Goal: Contribute content: Contribute content

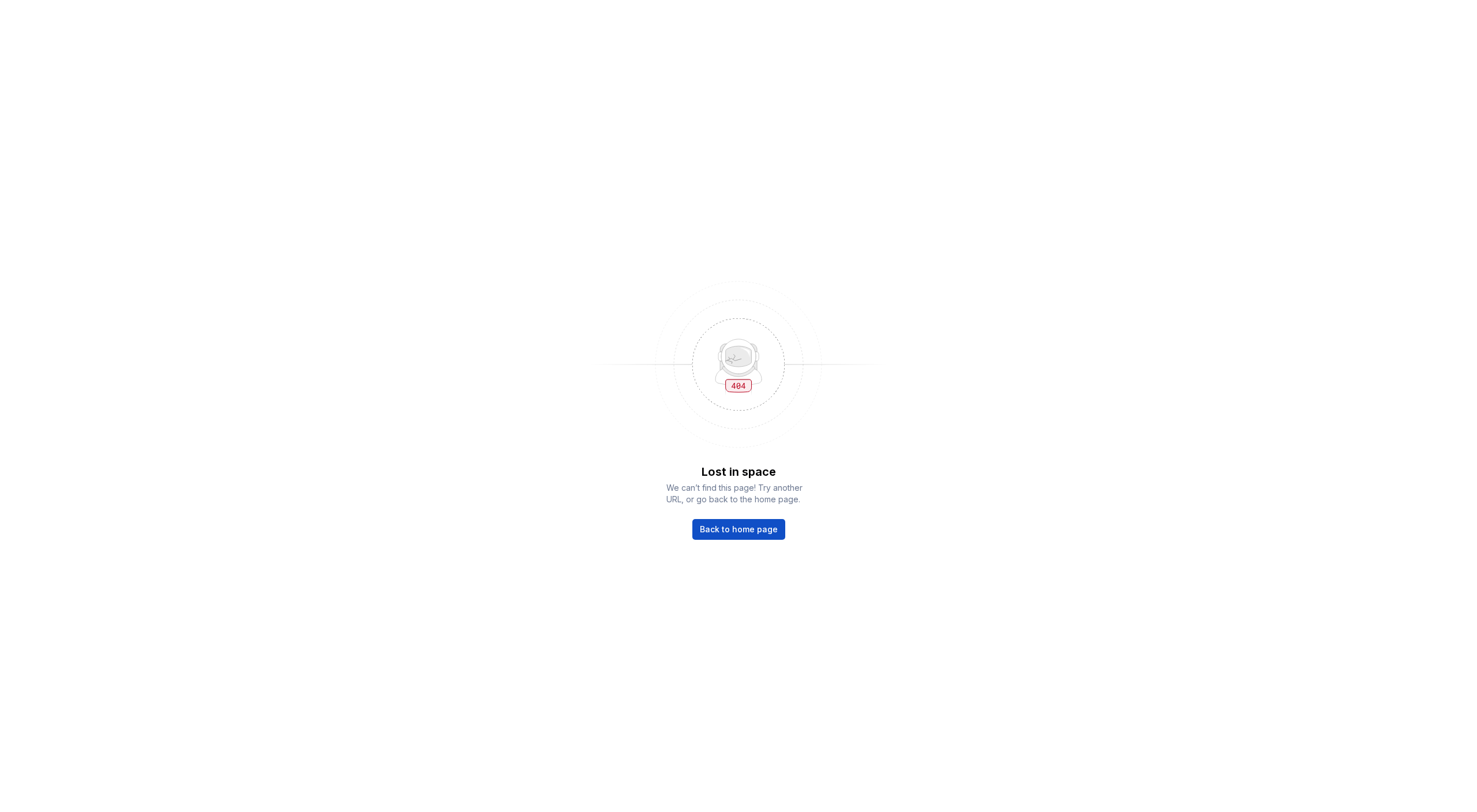
click at [787, 505] on div "Lost in space We can’t find this page! Try another URL, or go back to the home …" at bounding box center [738, 501] width 144 height 76
click at [755, 505] on span "Back to home page" at bounding box center [738, 530] width 78 height 11
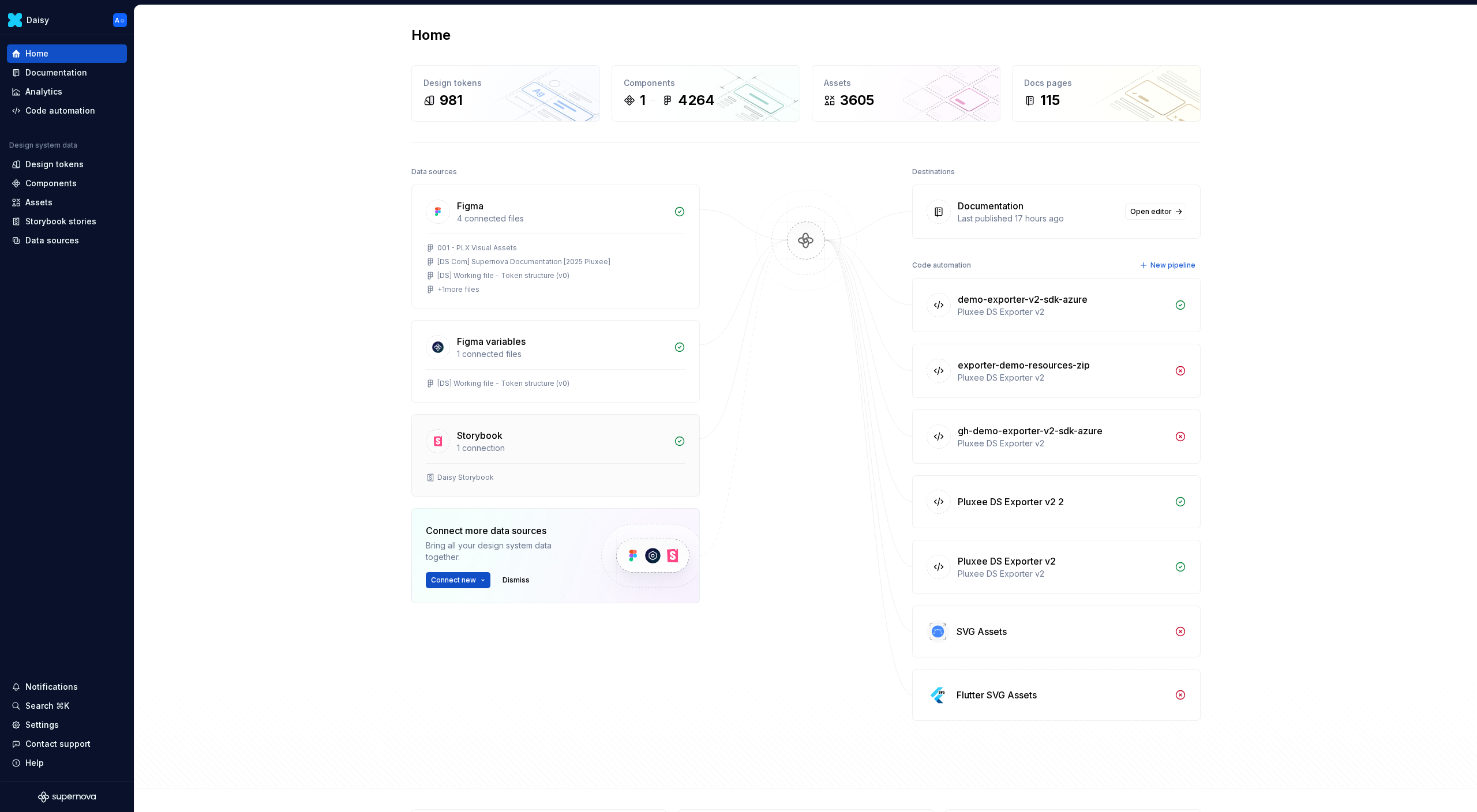
click at [493, 442] on div "1 connection" at bounding box center [562, 448] width 210 height 11
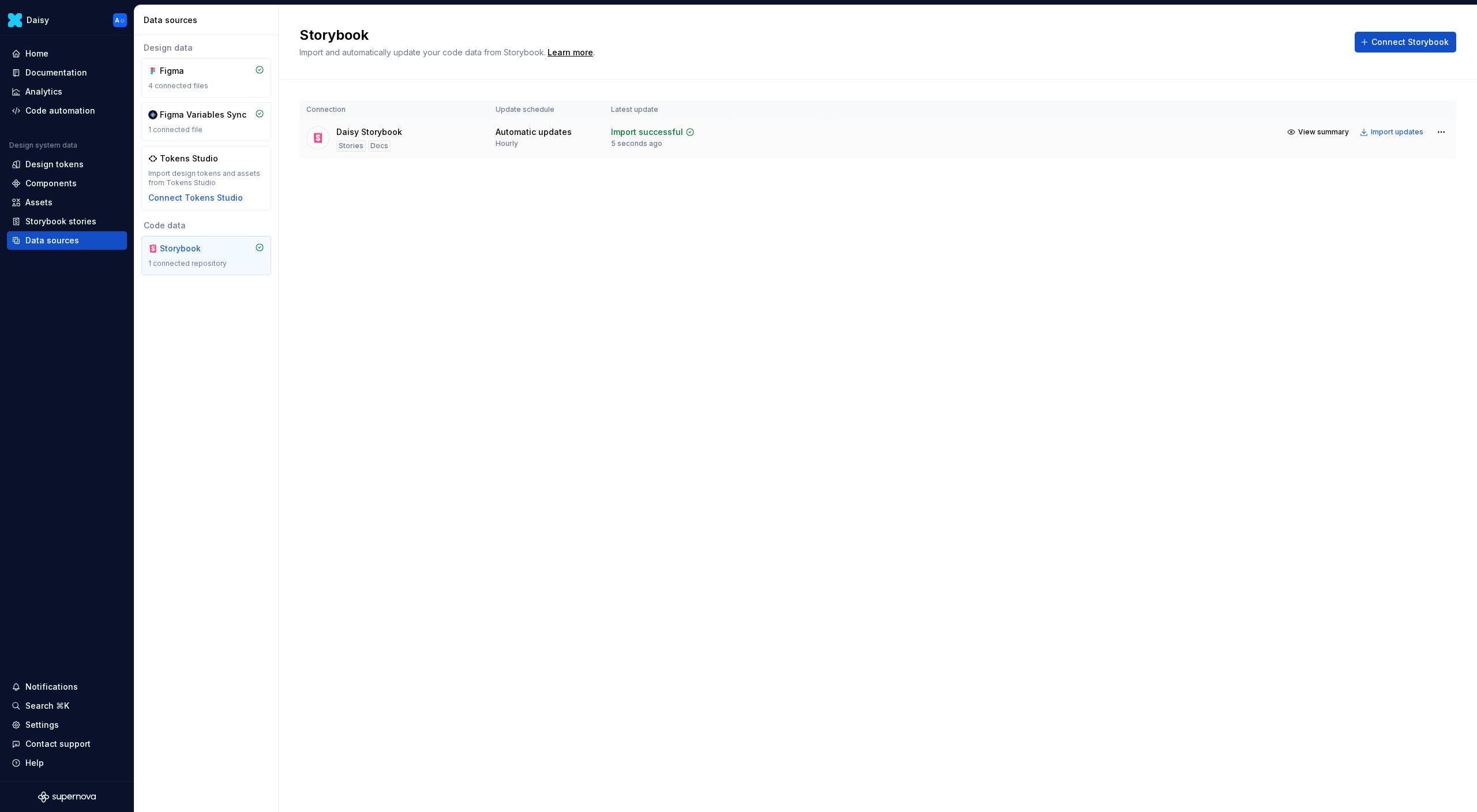
click at [1318, 122] on td "View summary Import updates" at bounding box center [1141, 132] width 631 height 25
click at [1313, 128] on span "View summary" at bounding box center [1323, 132] width 51 height 9
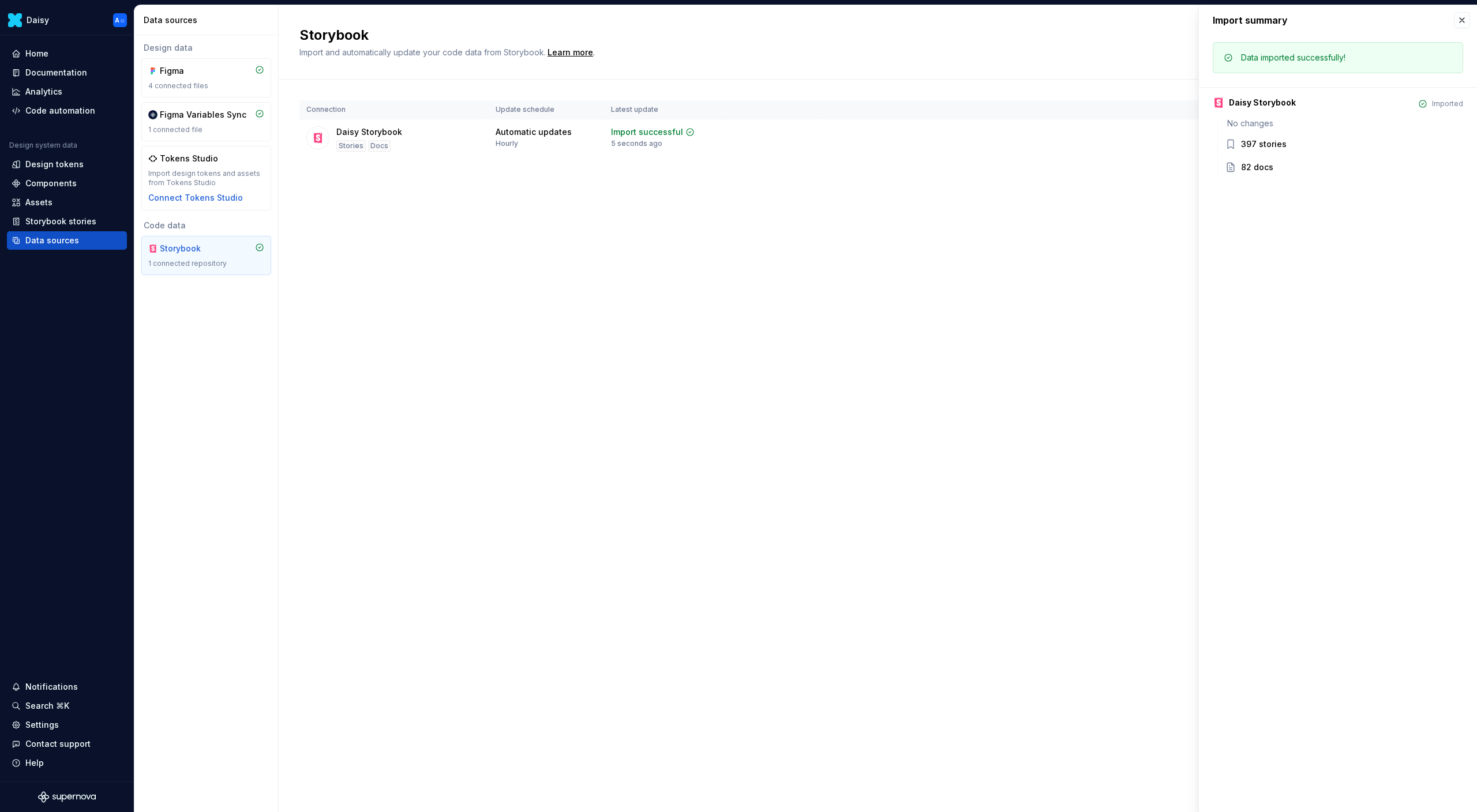
click at [1013, 242] on div "Storybook Import and automatically update your code data from Storybook. Learn …" at bounding box center [878, 408] width 1198 height 807
click at [1463, 18] on button "button" at bounding box center [1462, 20] width 16 height 16
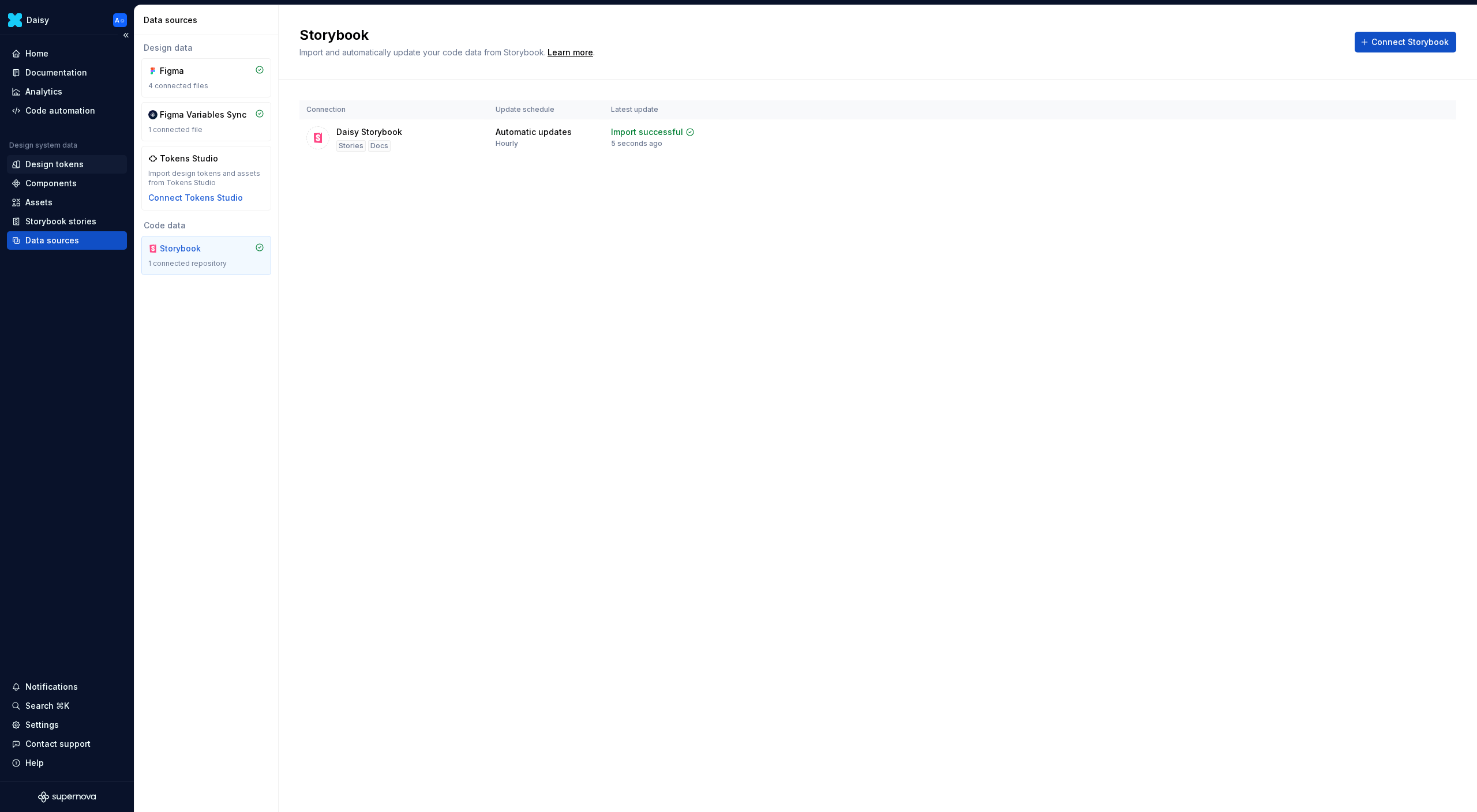
click at [70, 171] on div "Design tokens" at bounding box center [66, 164] width 120 height 19
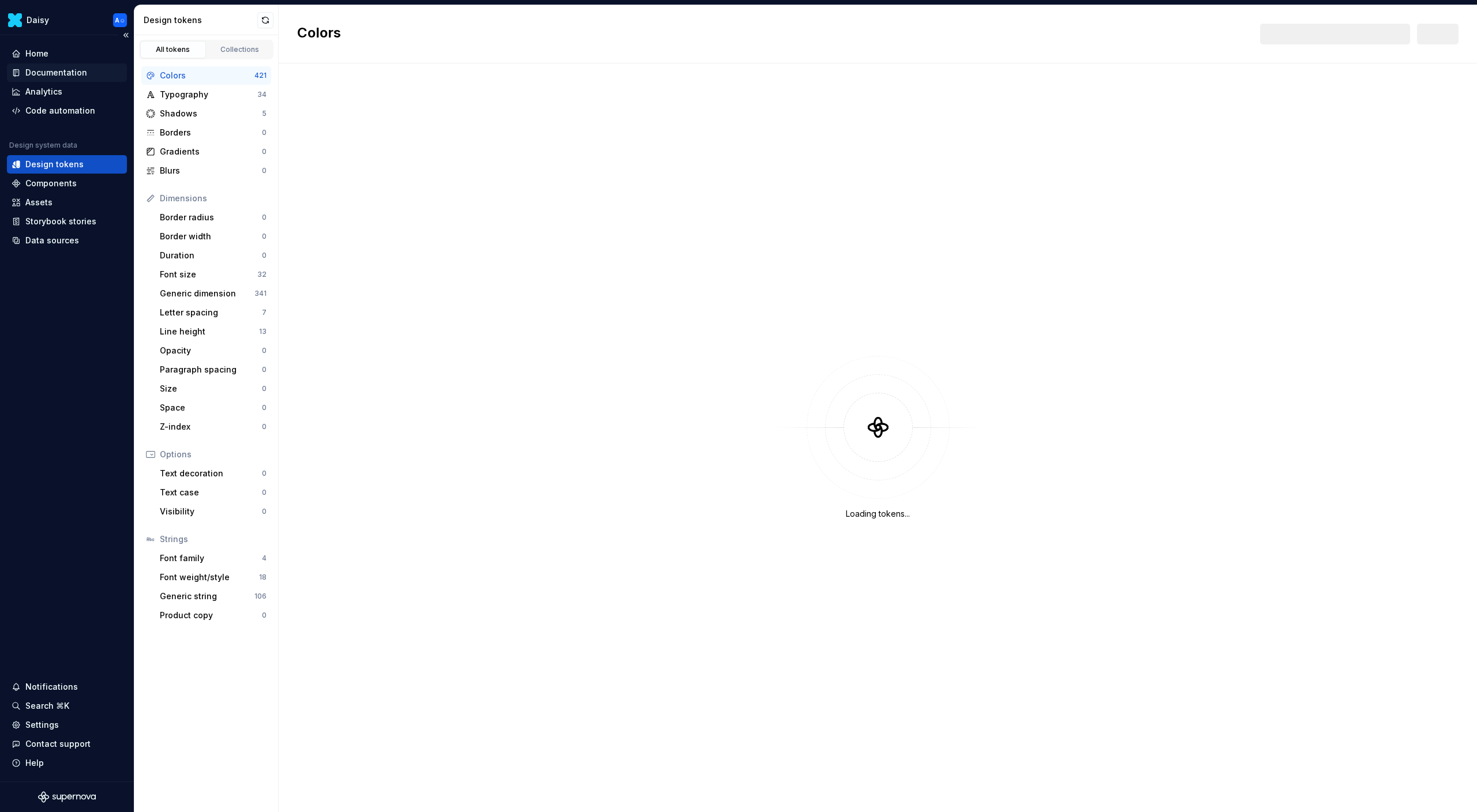
click at [67, 71] on div "Documentation" at bounding box center [56, 73] width 61 height 11
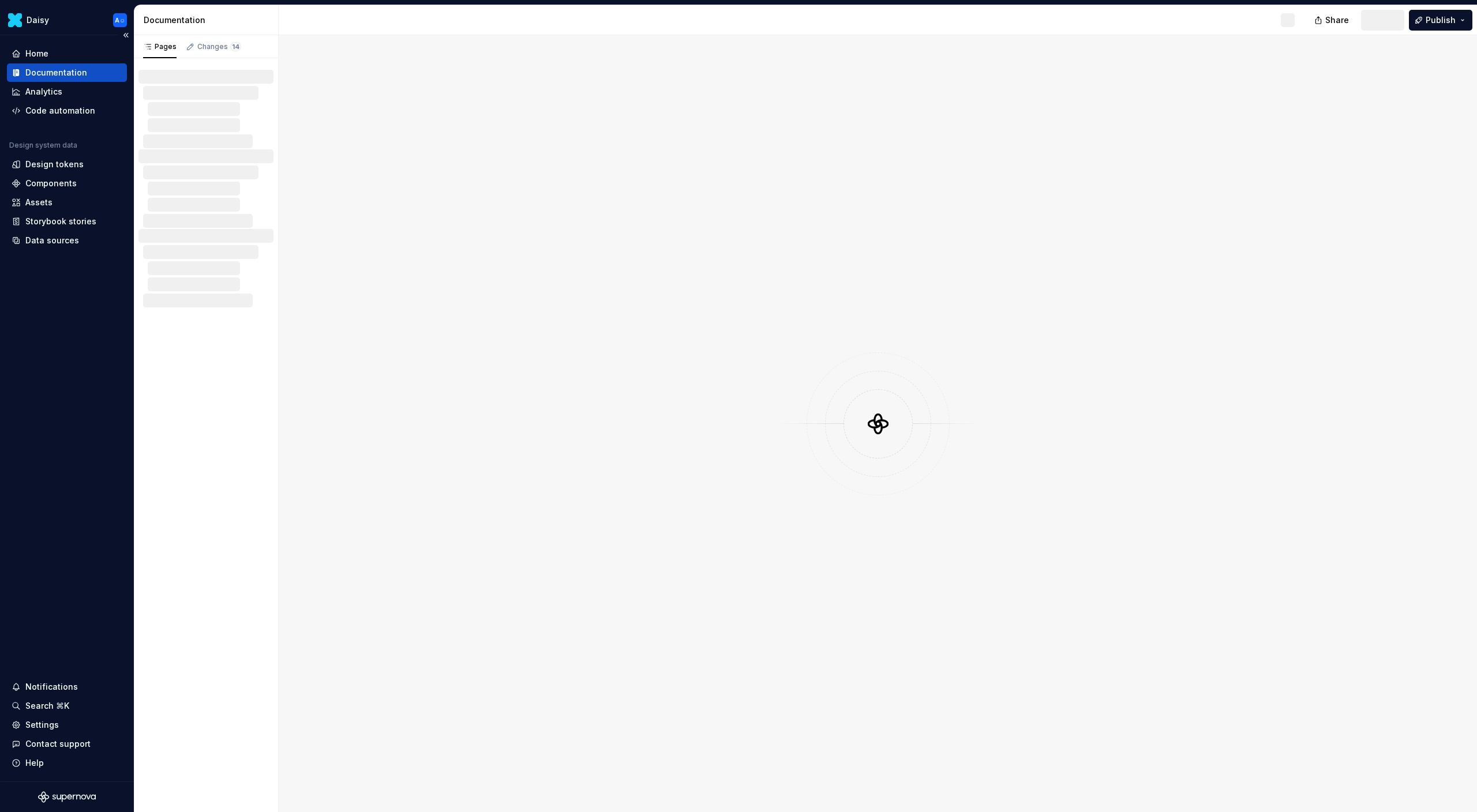
click at [67, 71] on div "Documentation" at bounding box center [56, 73] width 61 height 11
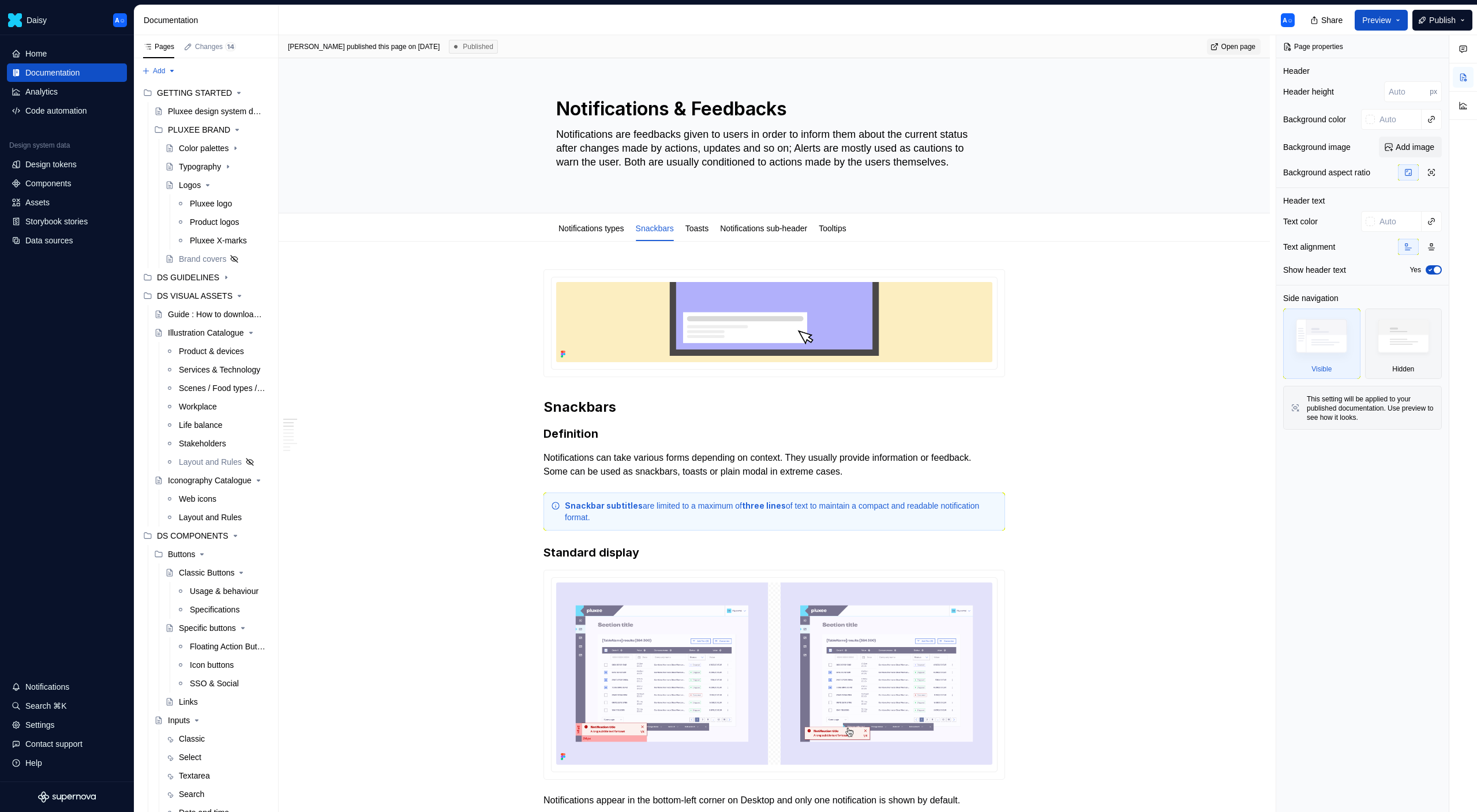
type textarea "*"
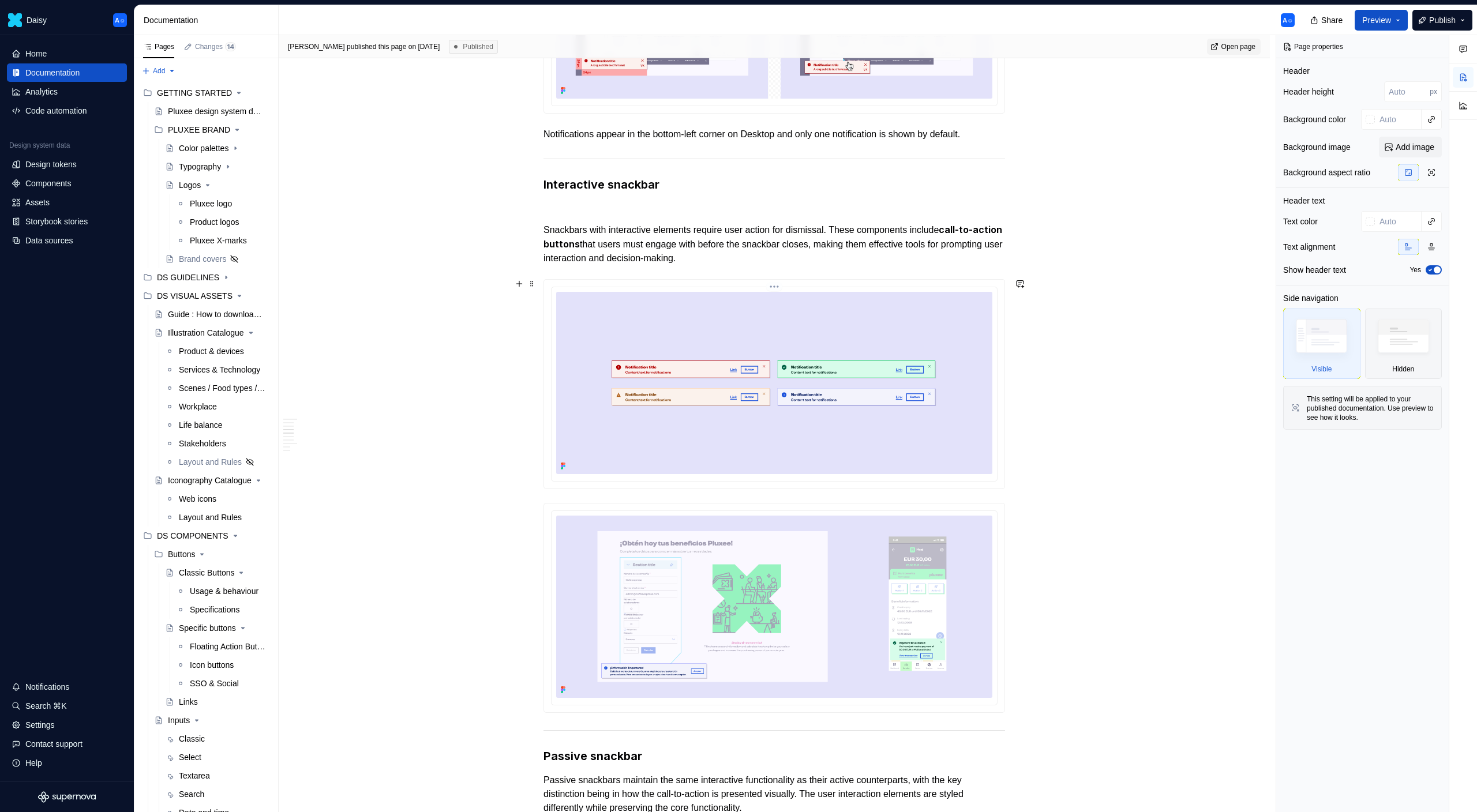
scroll to position [641, 0]
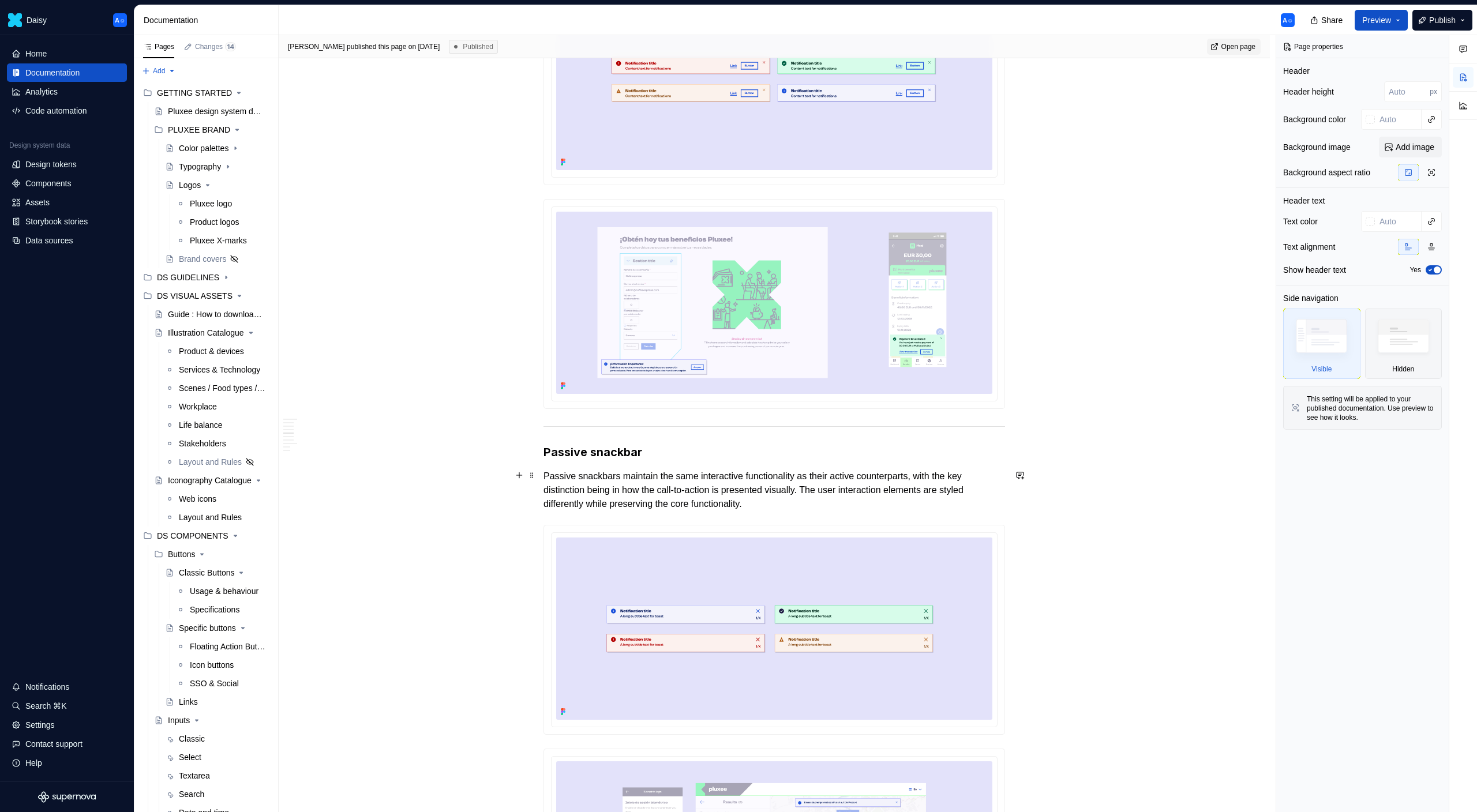
scroll to position [1062, 0]
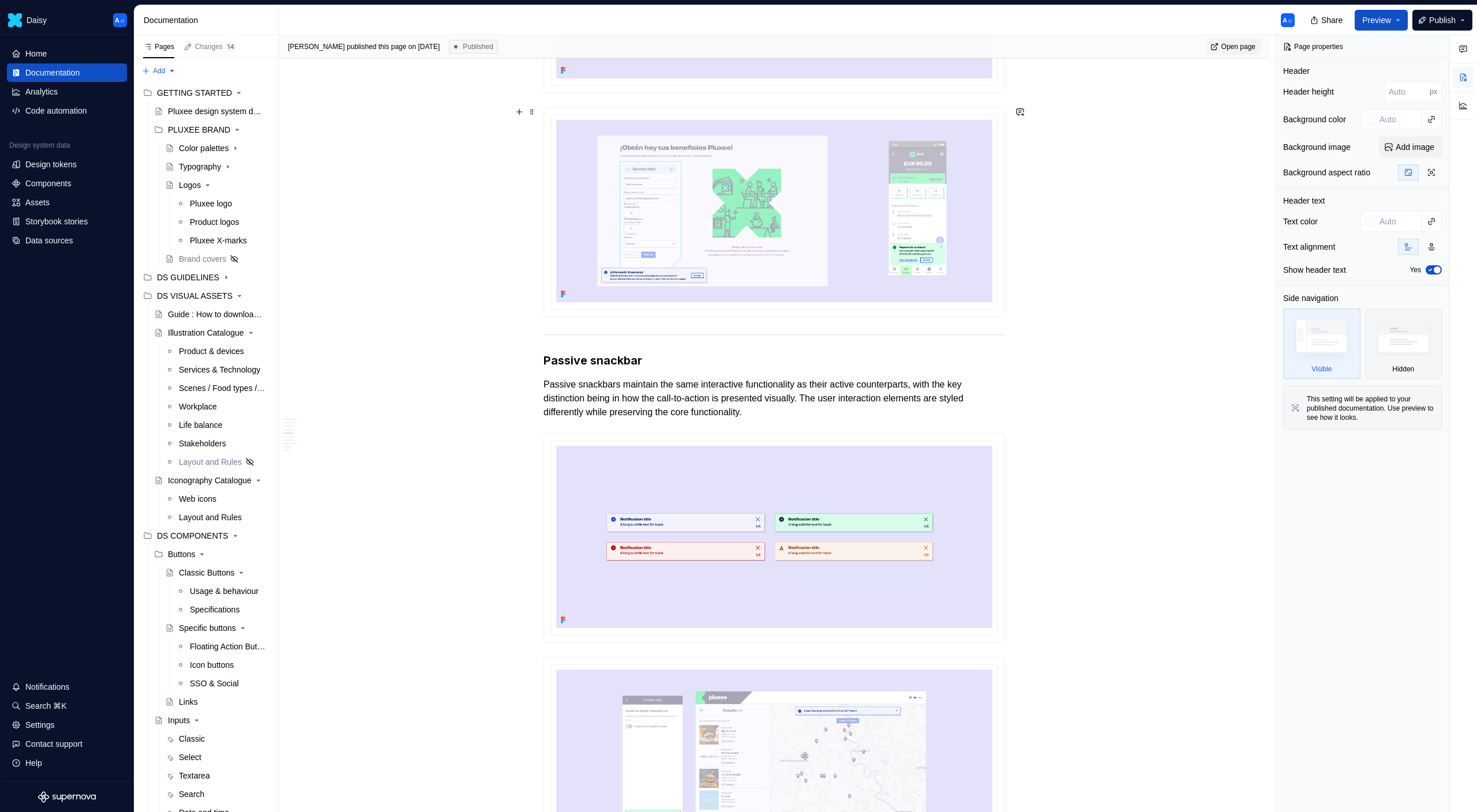
click at [1005, 314] on div at bounding box center [774, 212] width 461 height 210
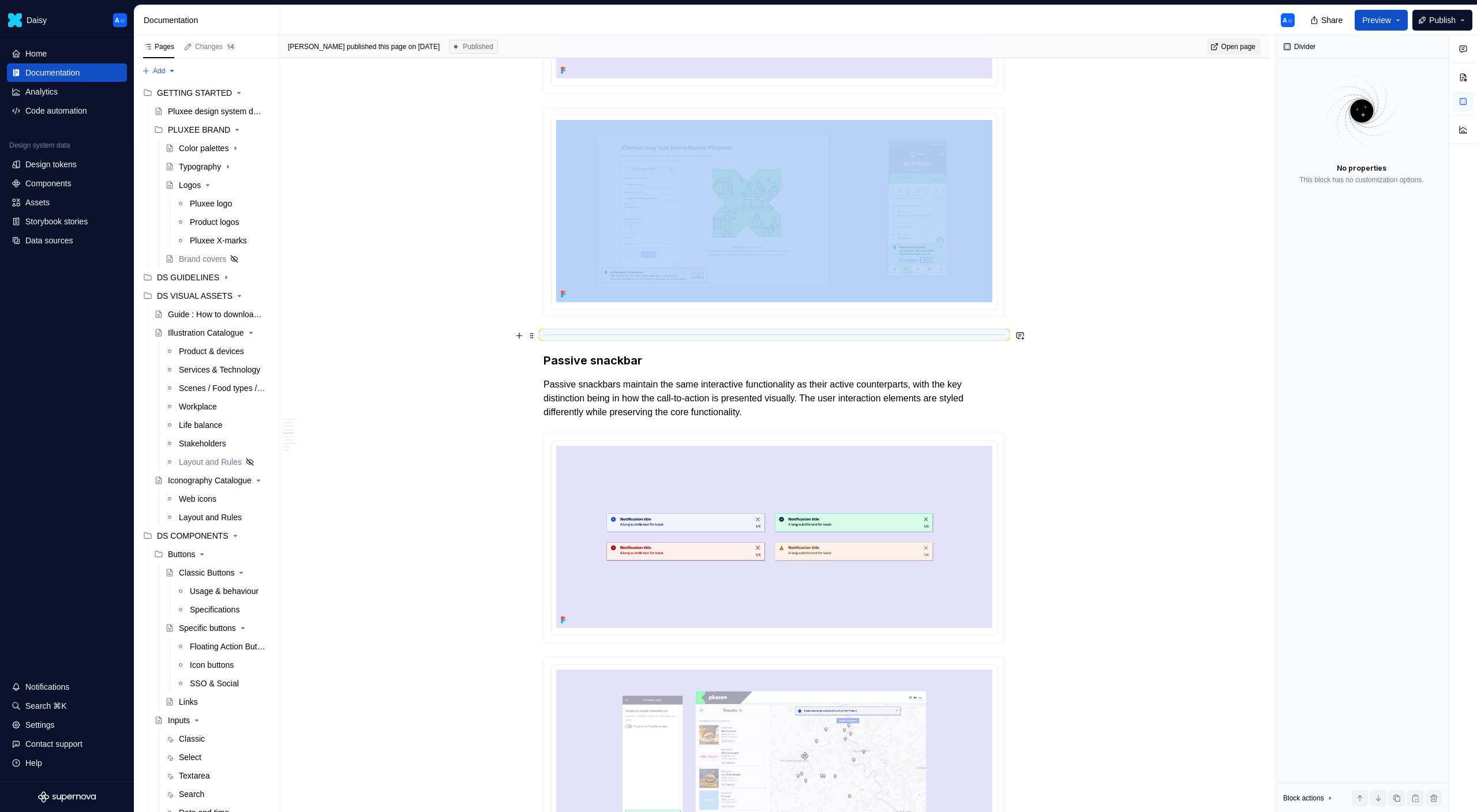
click at [550, 334] on hr at bounding box center [774, 334] width 461 height 1
click at [523, 334] on button "button" at bounding box center [519, 336] width 16 height 16
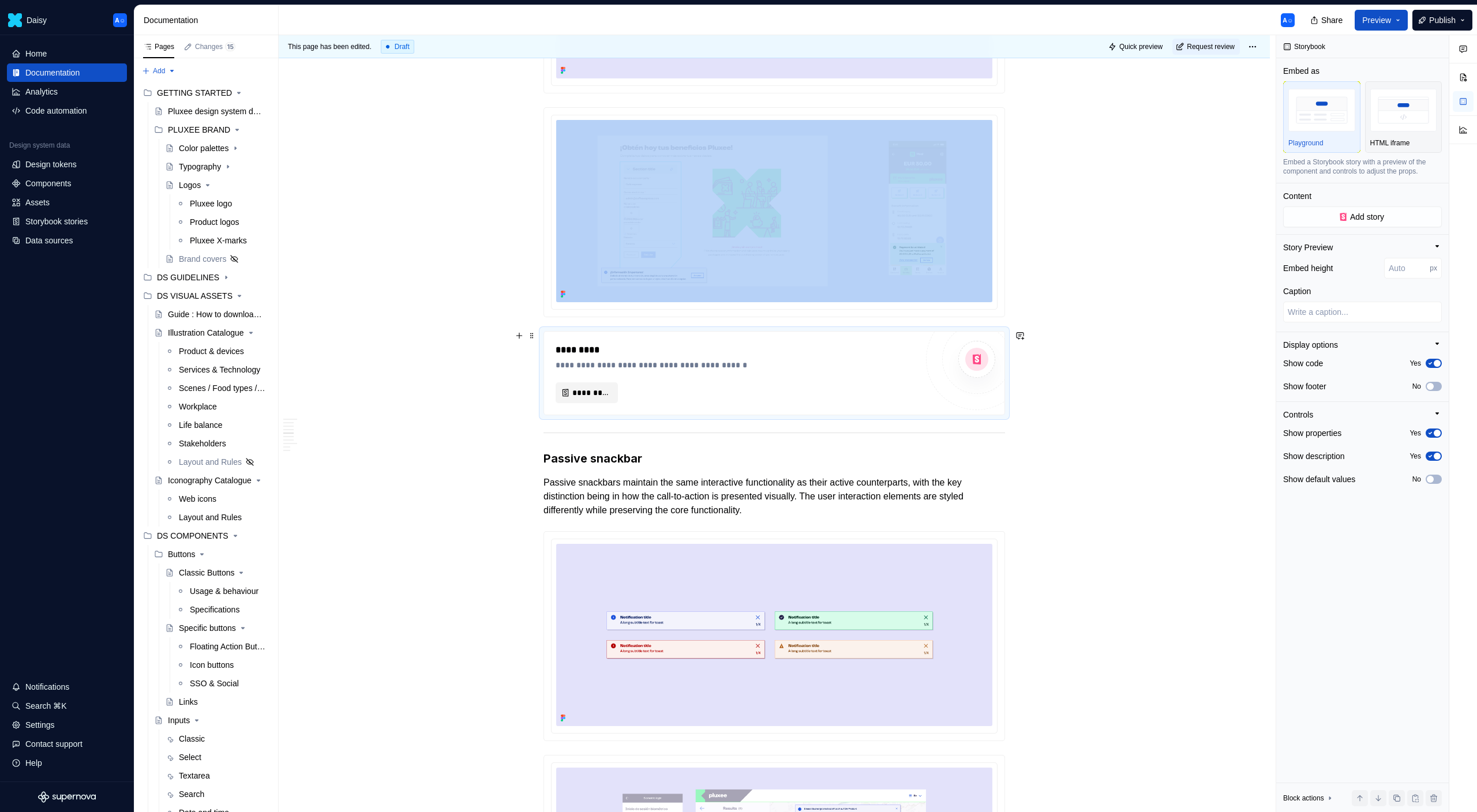
click at [589, 397] on span "*********" at bounding box center [591, 393] width 38 height 11
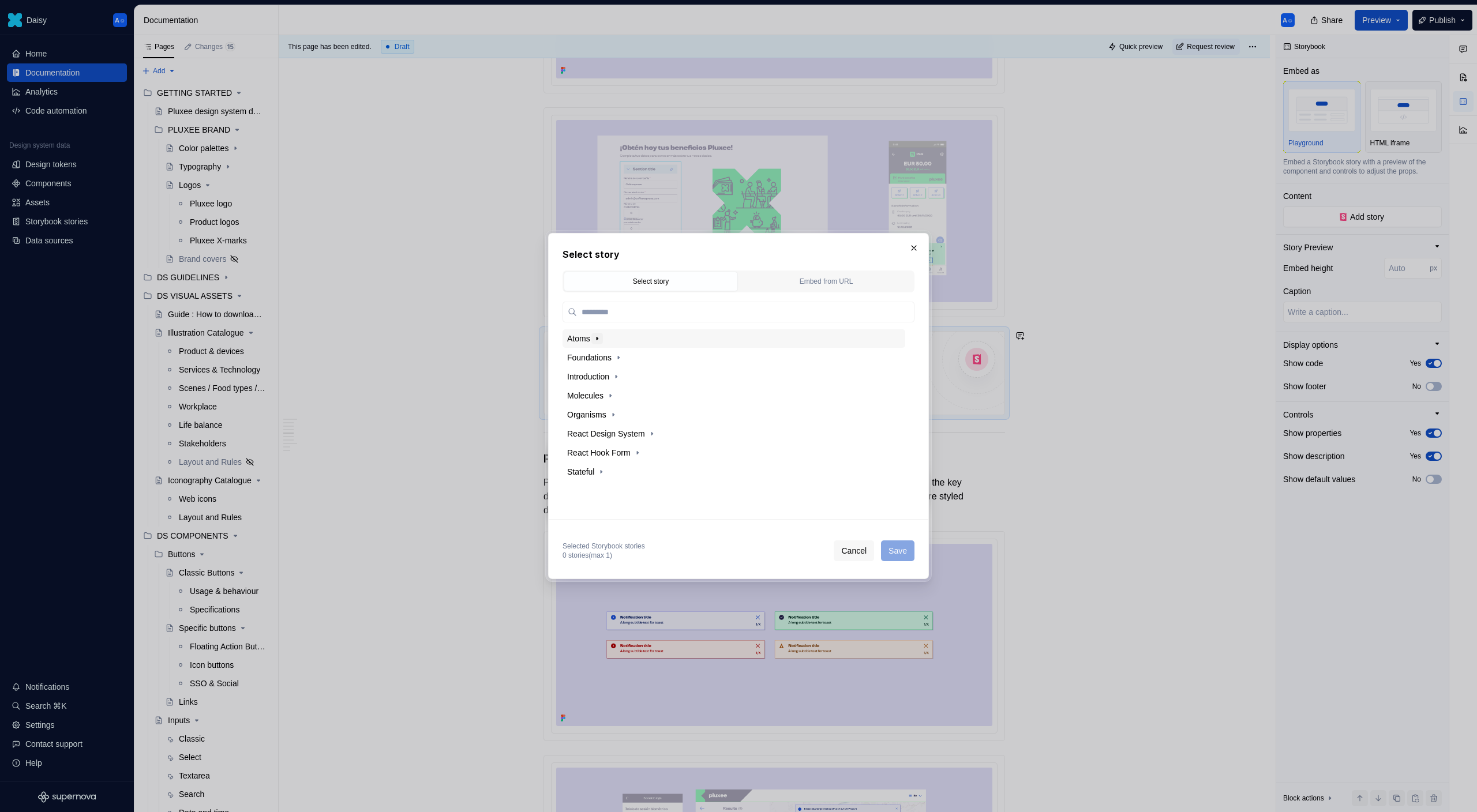
click at [601, 340] on icon "button" at bounding box center [597, 338] width 9 height 9
click at [622, 360] on icon "button" at bounding box center [618, 357] width 9 height 9
click at [600, 348] on div "Atoms" at bounding box center [734, 339] width 343 height 19
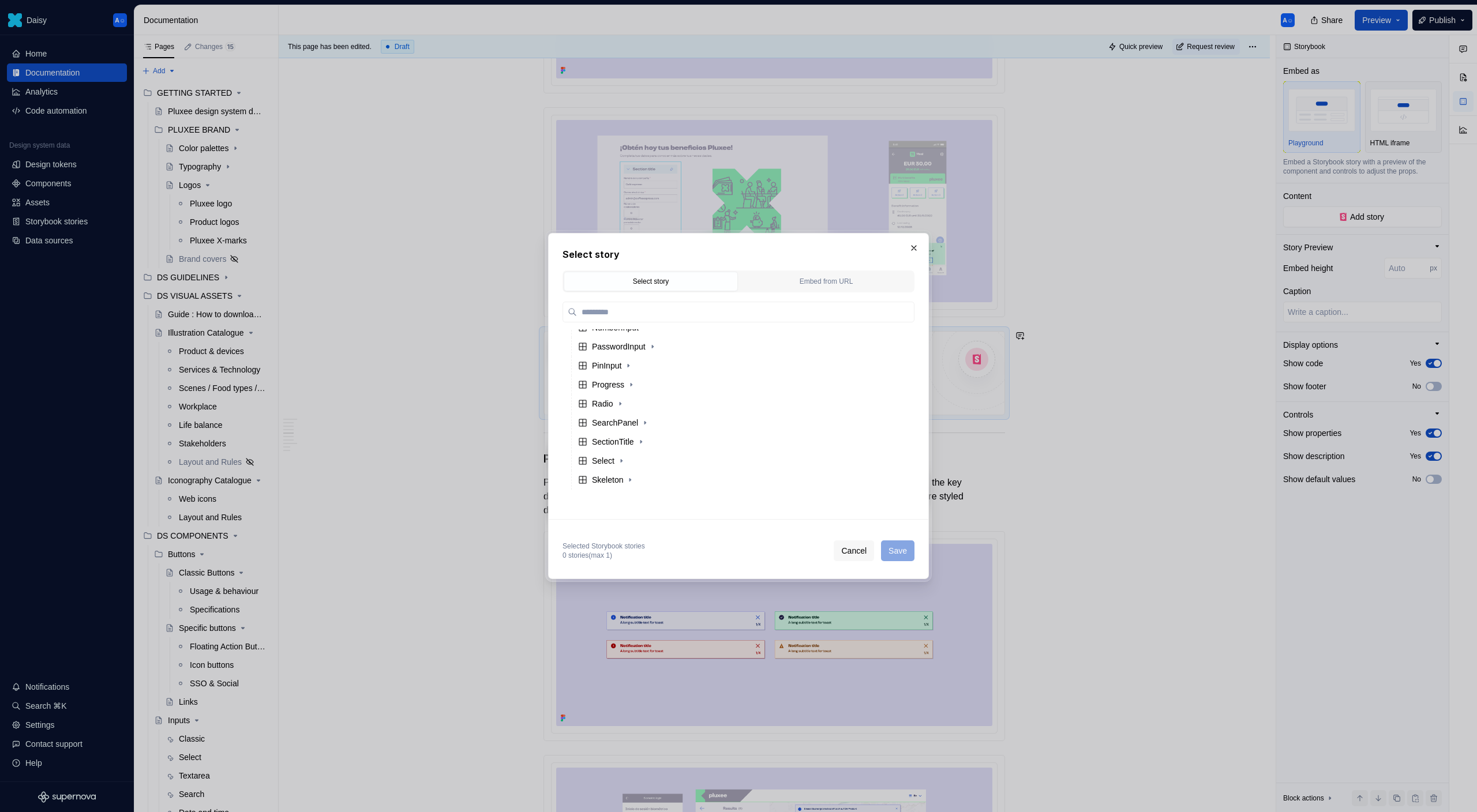
type textarea "*"
type input "****"
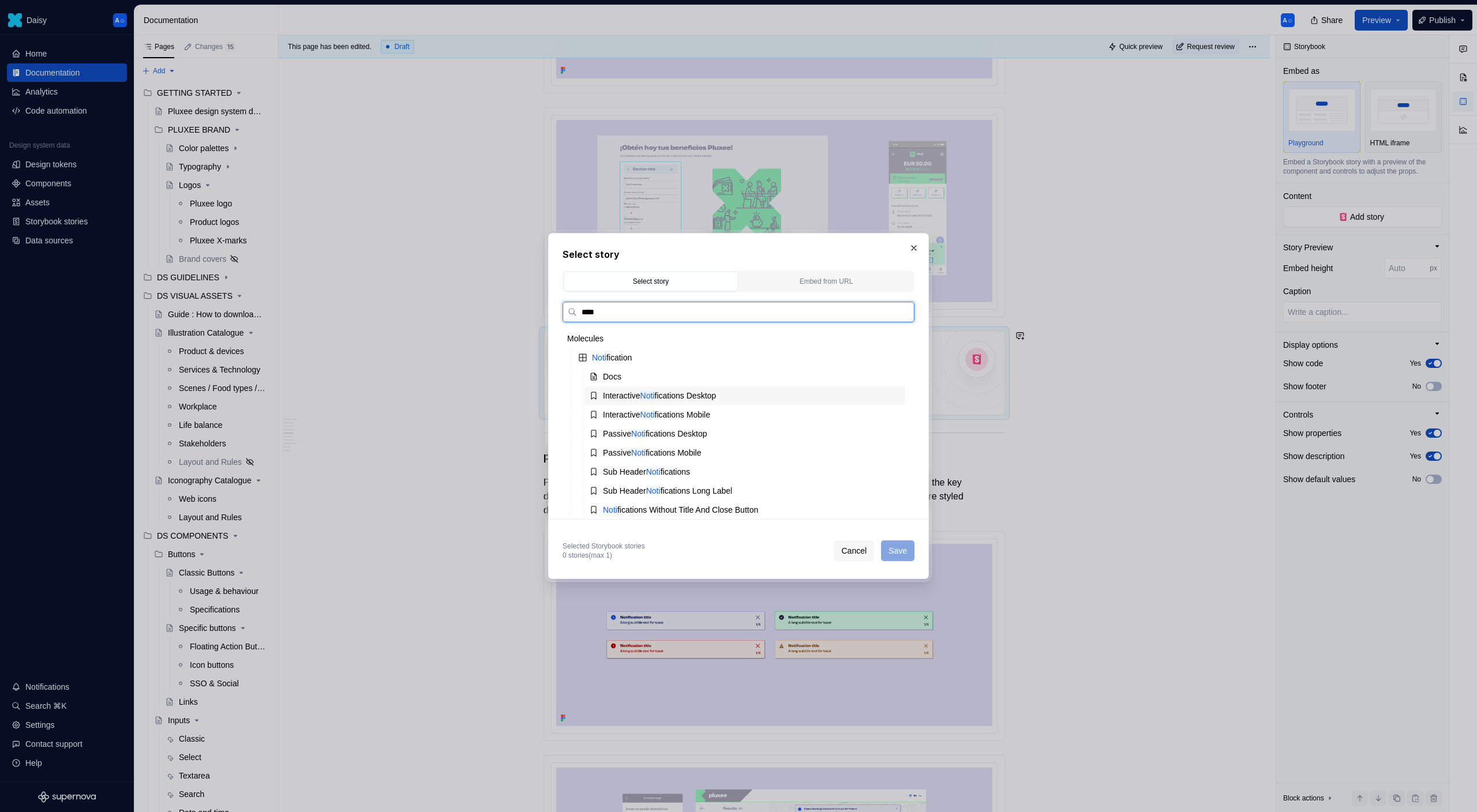
click at [655, 391] on mark "Noti" at bounding box center [648, 395] width 15 height 9
click at [755, 411] on div "Interactive Noti fications Mobile" at bounding box center [745, 415] width 321 height 19
click at [779, 394] on div "Interactive Noti fications Desktop" at bounding box center [745, 396] width 321 height 19
click at [899, 550] on span "Save" at bounding box center [897, 551] width 19 height 11
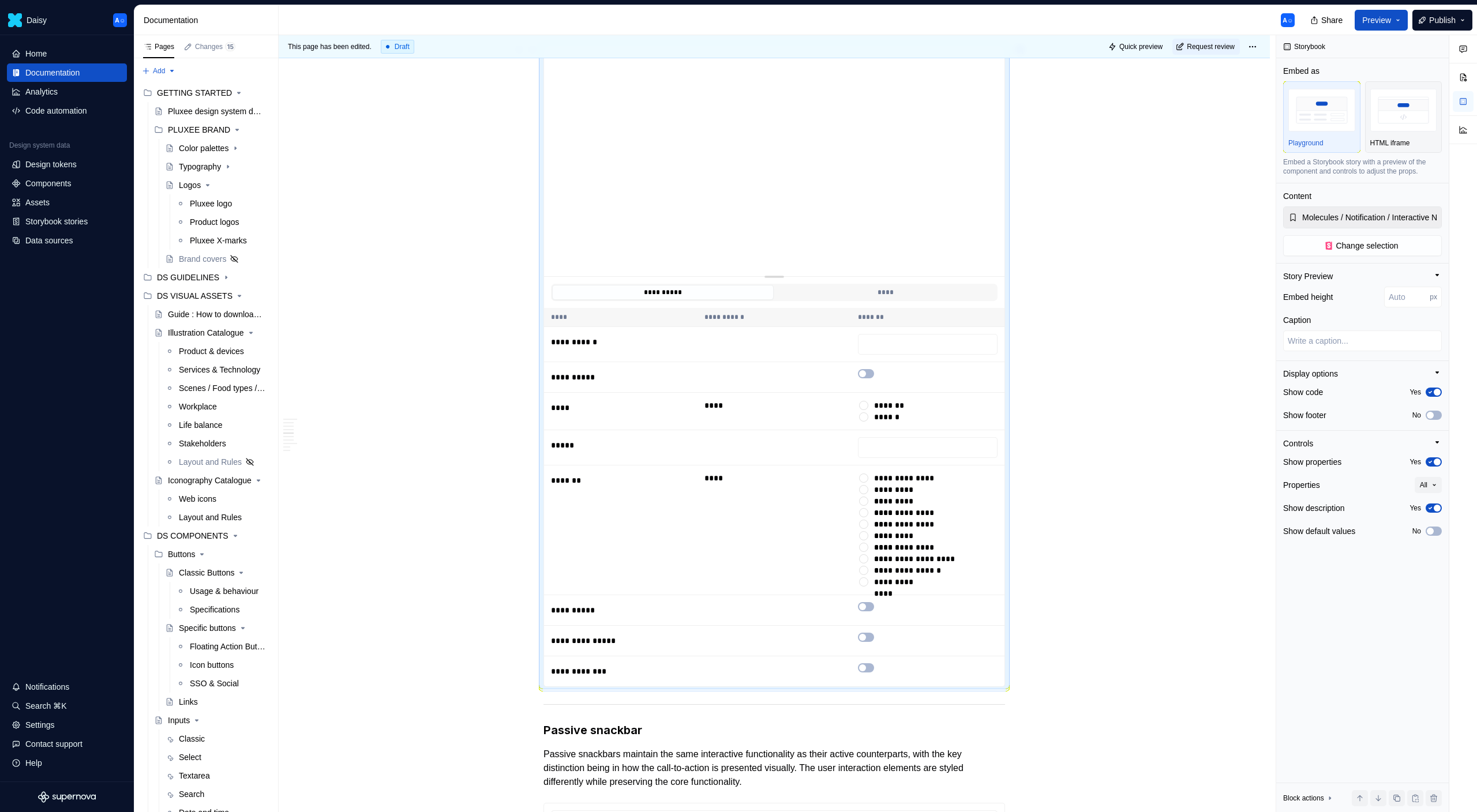
scroll to position [1447, 0]
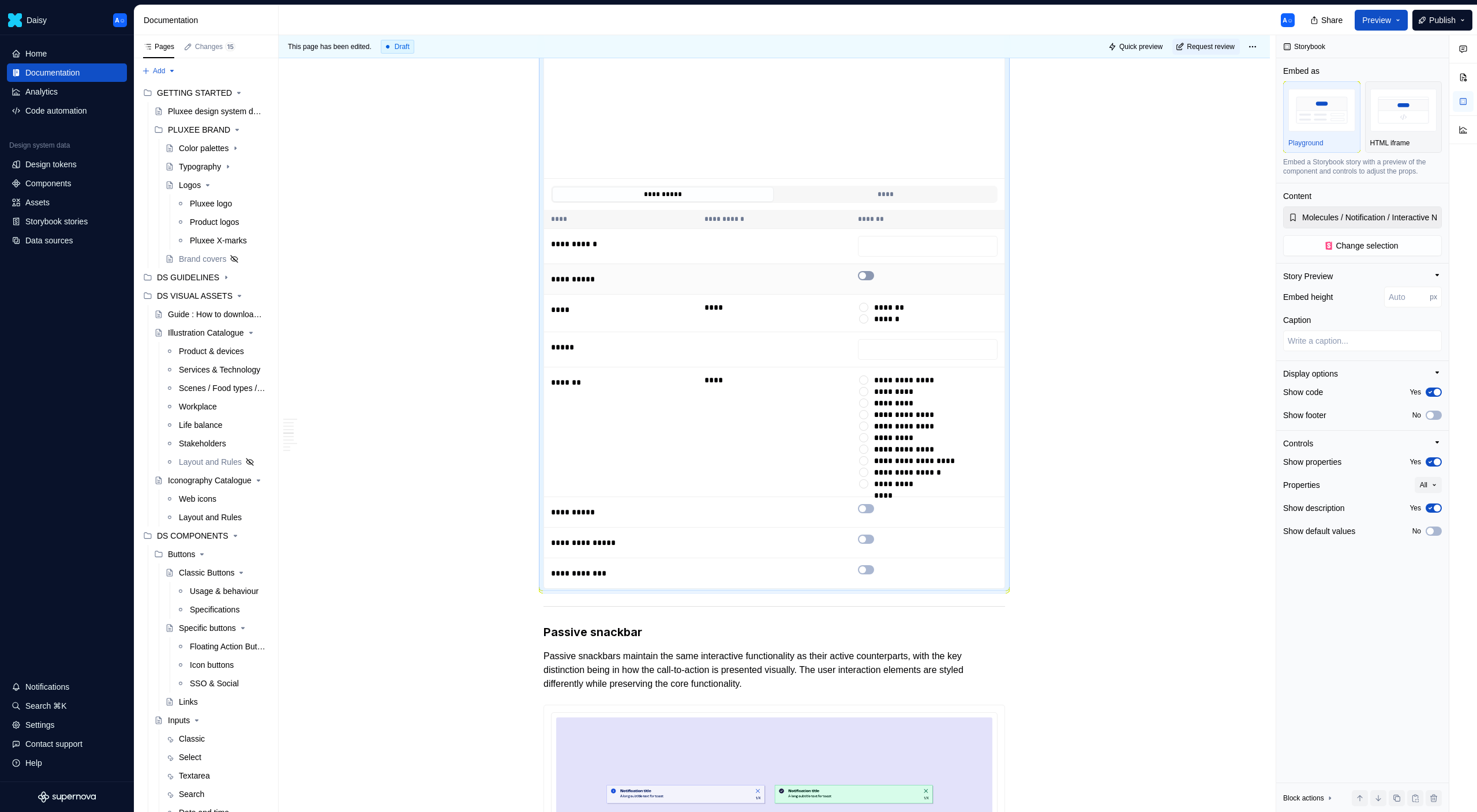
click at [864, 272] on span "button" at bounding box center [862, 276] width 7 height 7
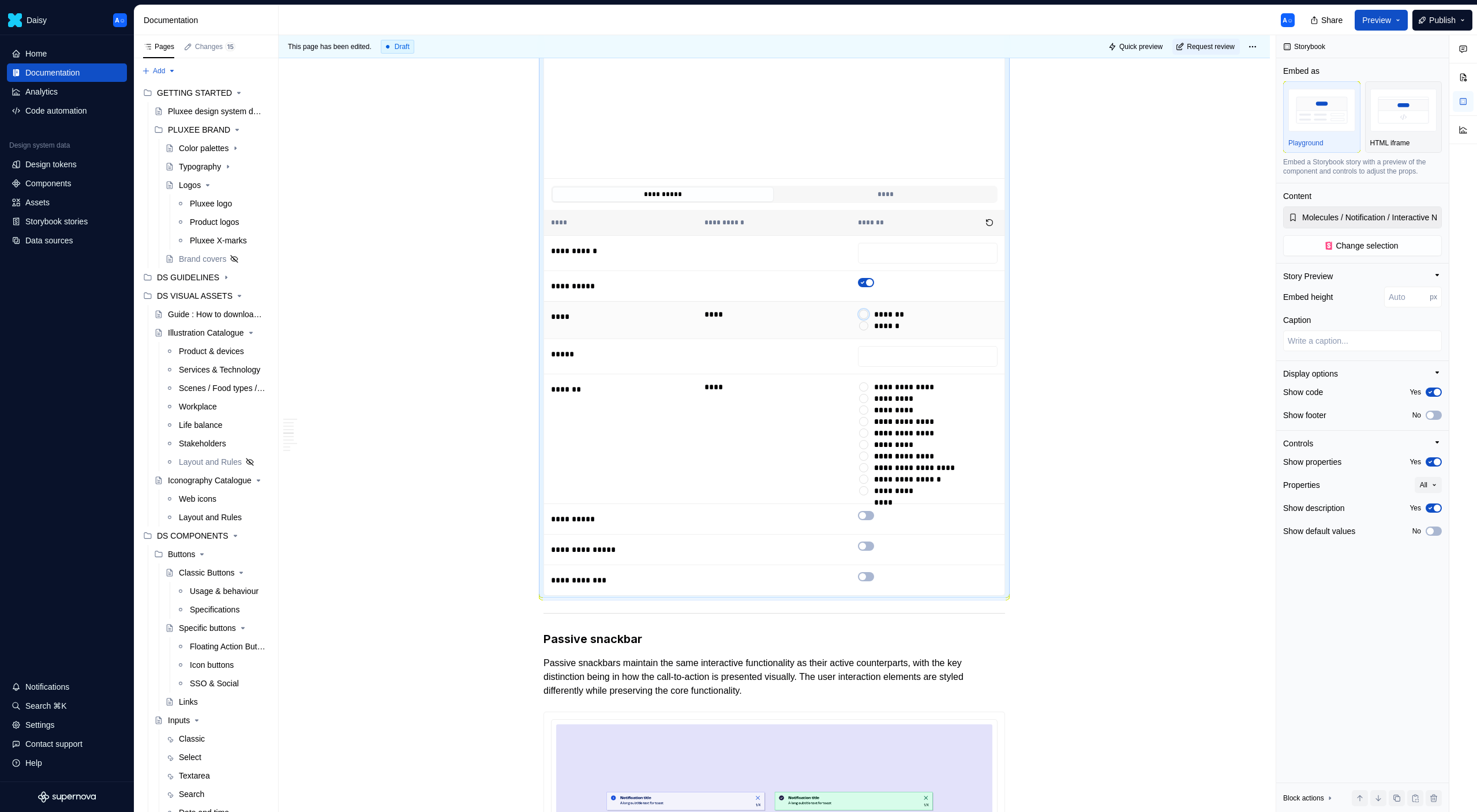
click at [869, 311] on button "*******" at bounding box center [863, 314] width 9 height 9
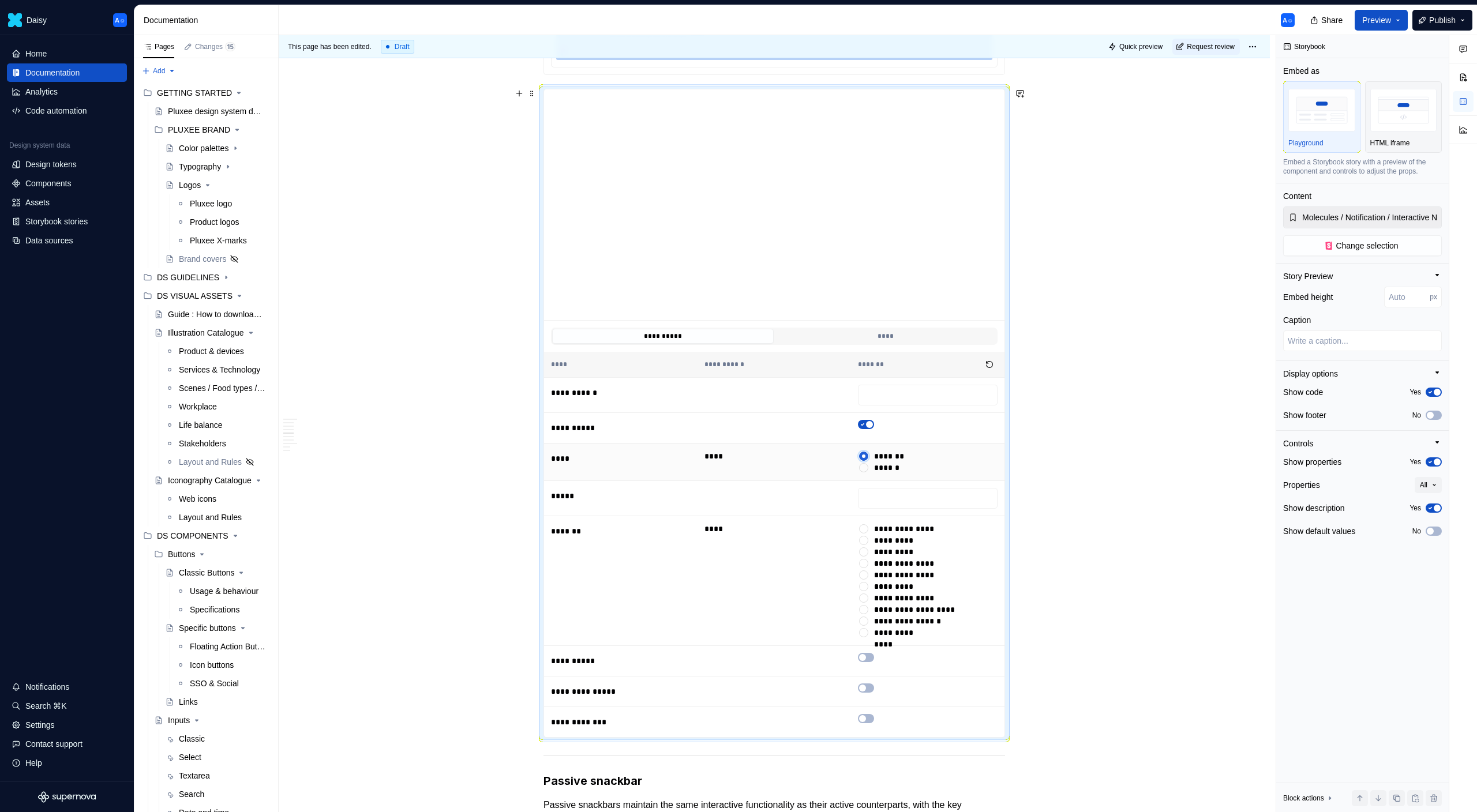
scroll to position [1334, 0]
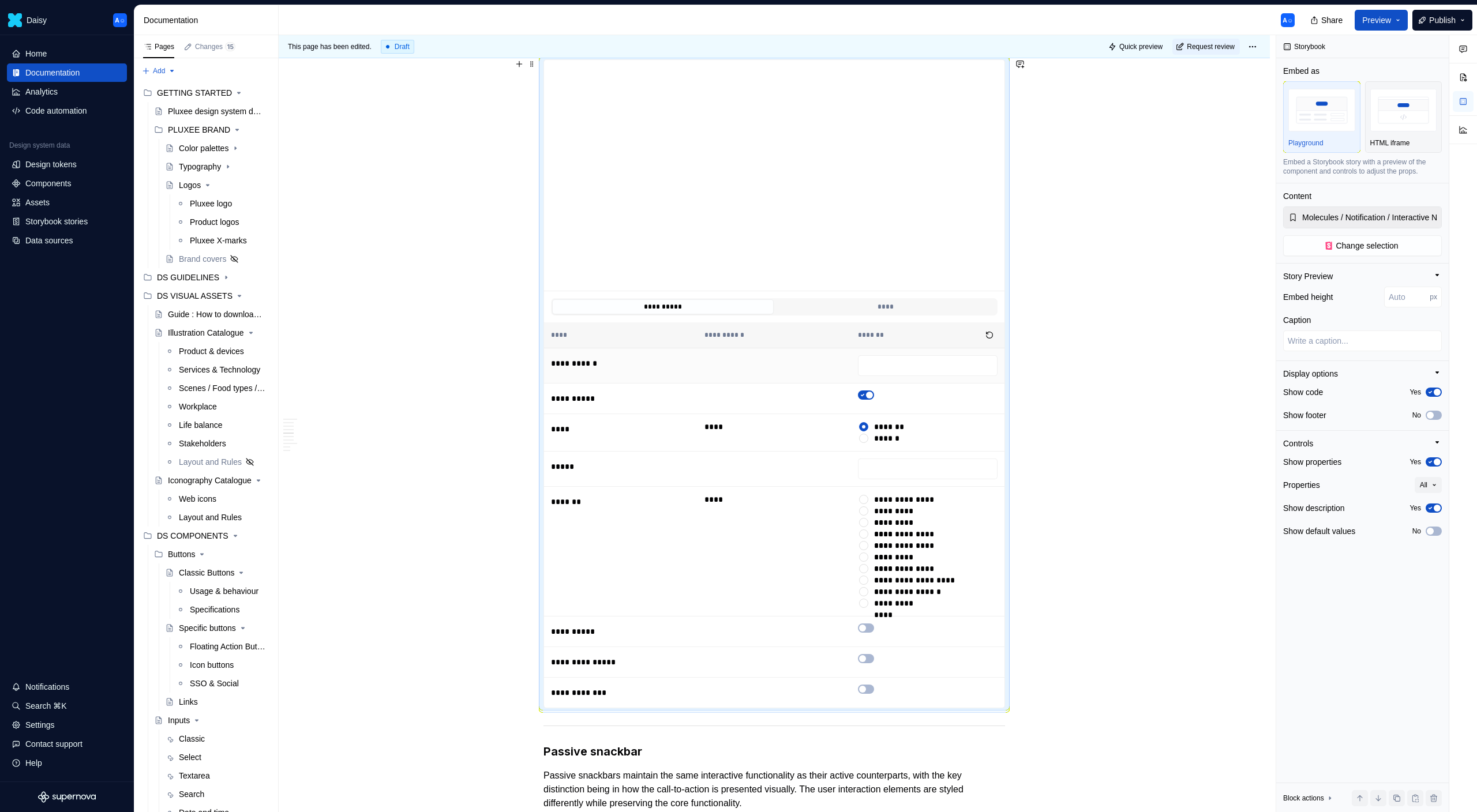
click at [761, 363] on td at bounding box center [774, 365] width 154 height 35
click at [876, 306] on button "****" at bounding box center [885, 307] width 222 height 15
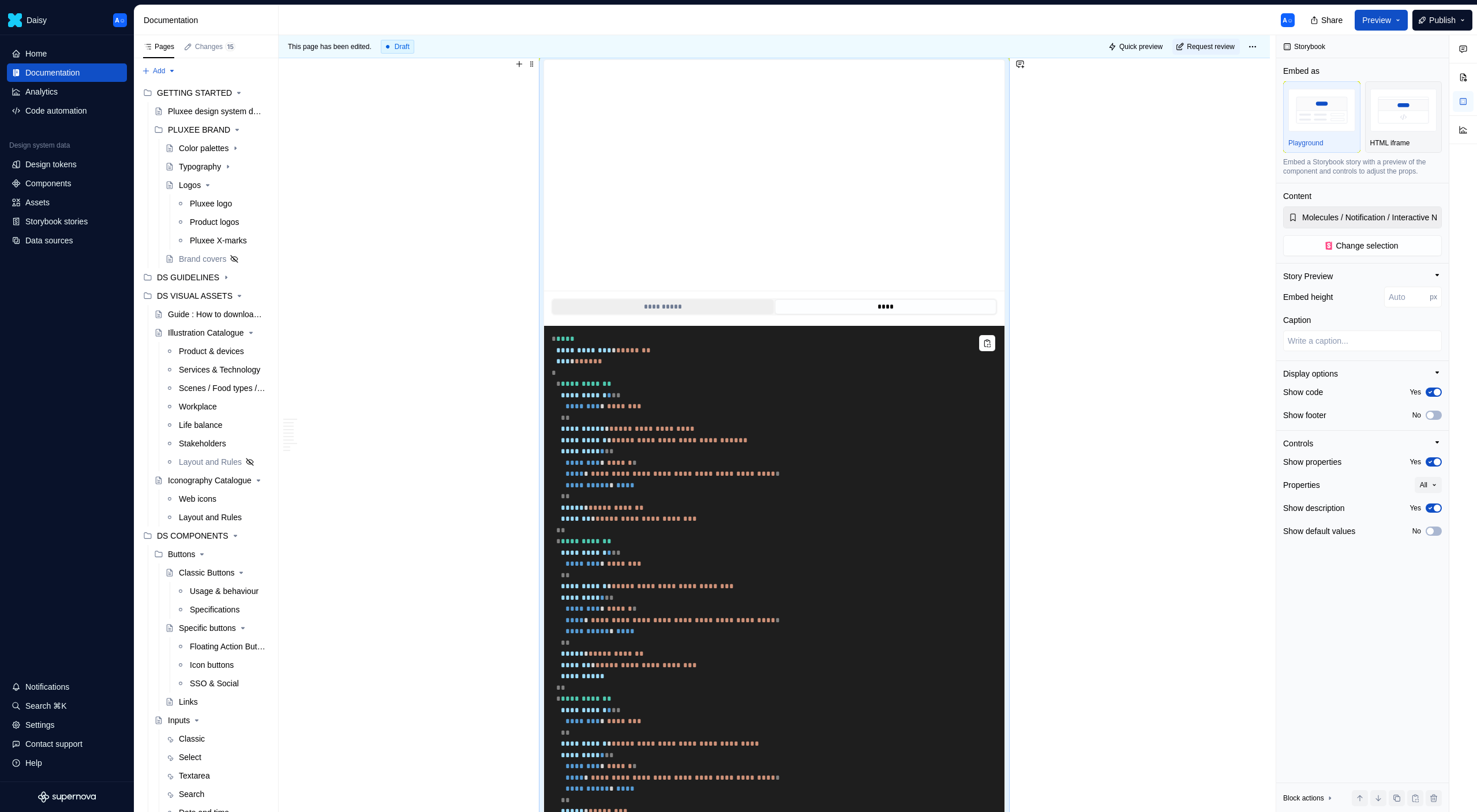
click at [690, 309] on button "**********" at bounding box center [662, 307] width 222 height 15
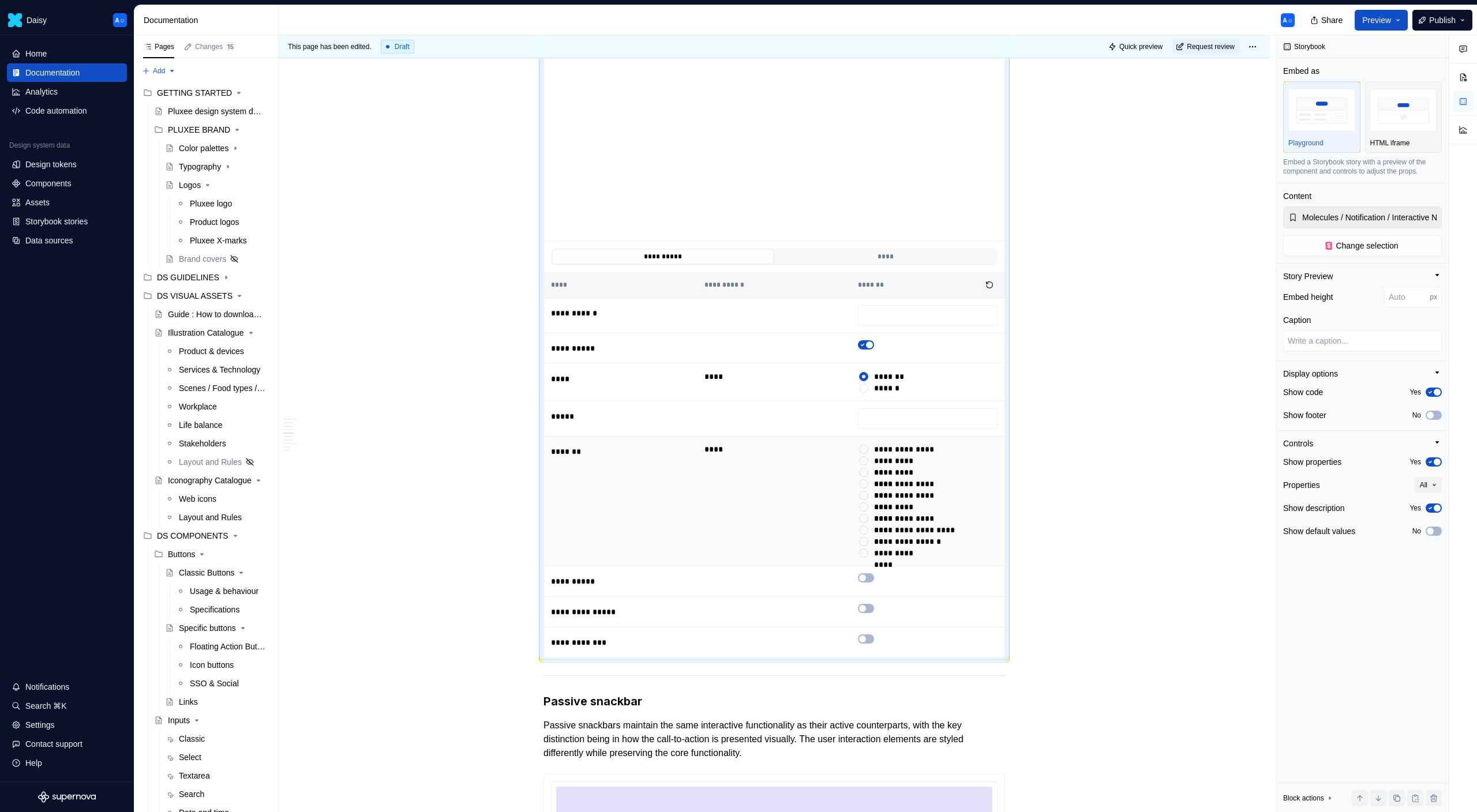
scroll to position [1440, 0]
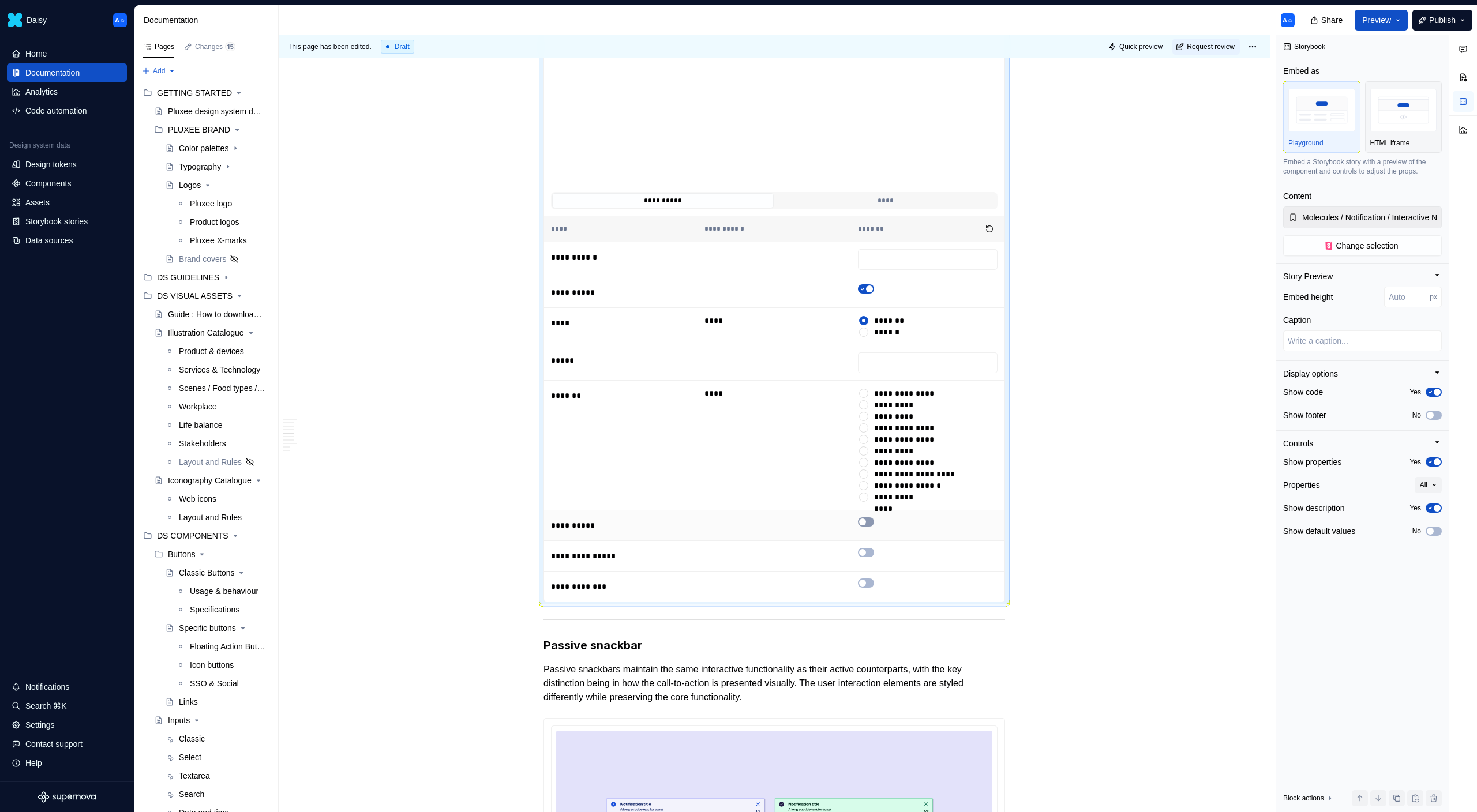
click at [864, 518] on span "button" at bounding box center [862, 522] width 7 height 7
click at [851, 518] on td at bounding box center [774, 525] width 154 height 30
click at [873, 523] on span "button" at bounding box center [869, 522] width 7 height 7
click at [863, 522] on span "button" at bounding box center [862, 522] width 7 height 7
click at [867, 388] on div at bounding box center [864, 393] width 11 height 11
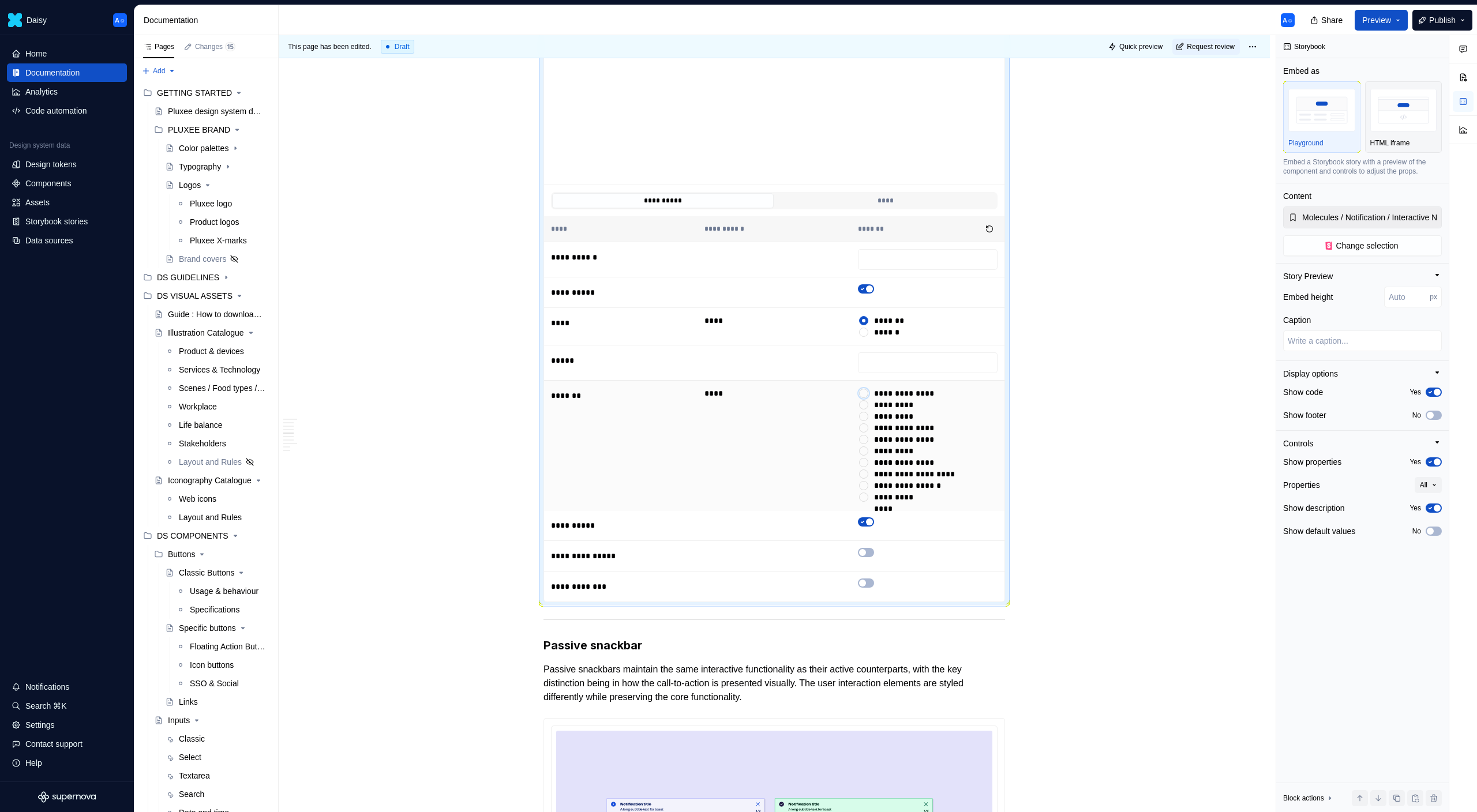
click at [867, 393] on button "**********" at bounding box center [863, 393] width 9 height 9
click at [867, 405] on button "**********" at bounding box center [863, 405] width 9 height 9
click at [865, 434] on div at bounding box center [864, 440] width 11 height 11
click at [881, 335] on div "******" at bounding box center [887, 332] width 25 height 11
click at [869, 335] on button "******" at bounding box center [863, 332] width 9 height 9
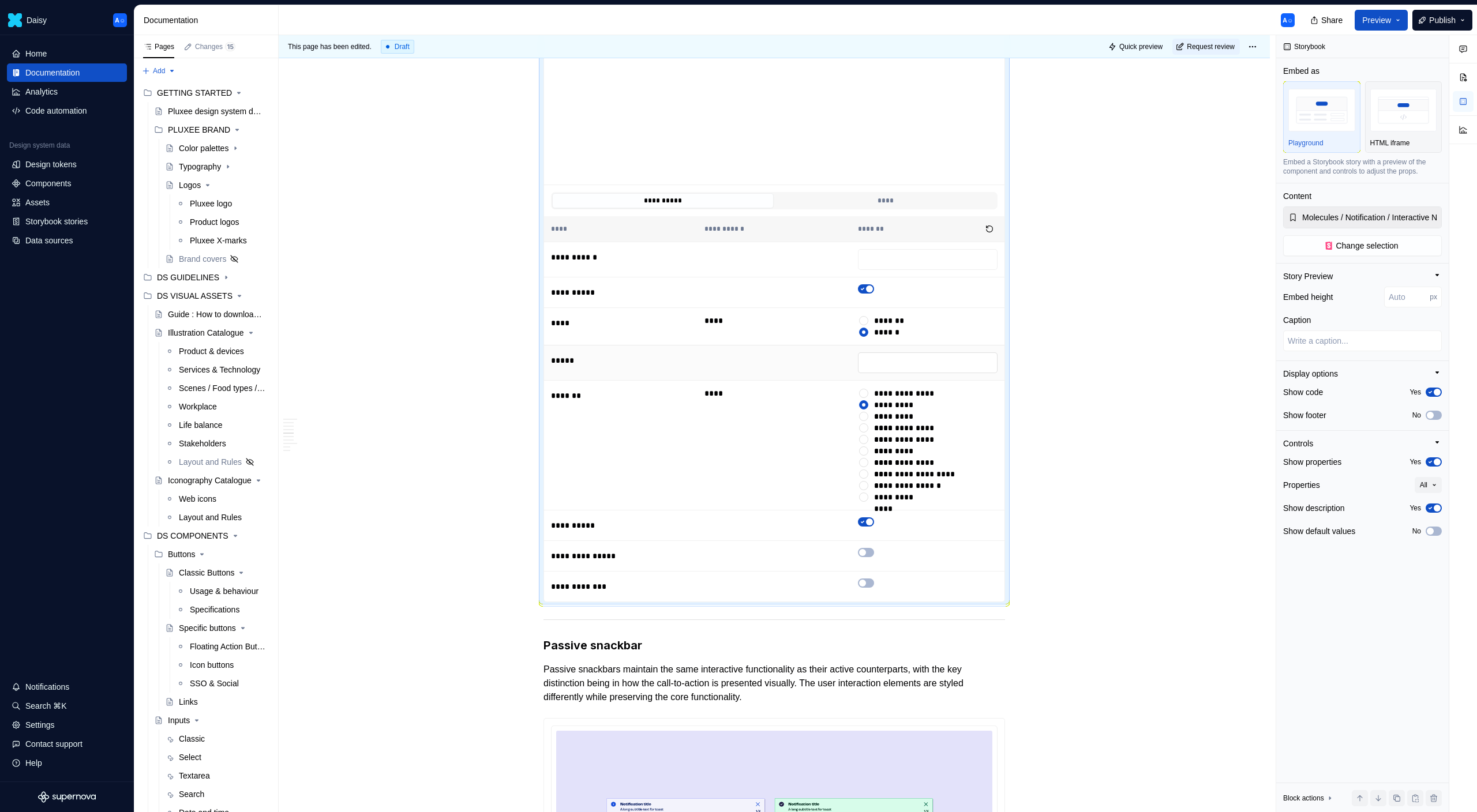
click at [881, 353] on input "text" at bounding box center [927, 362] width 140 height 20
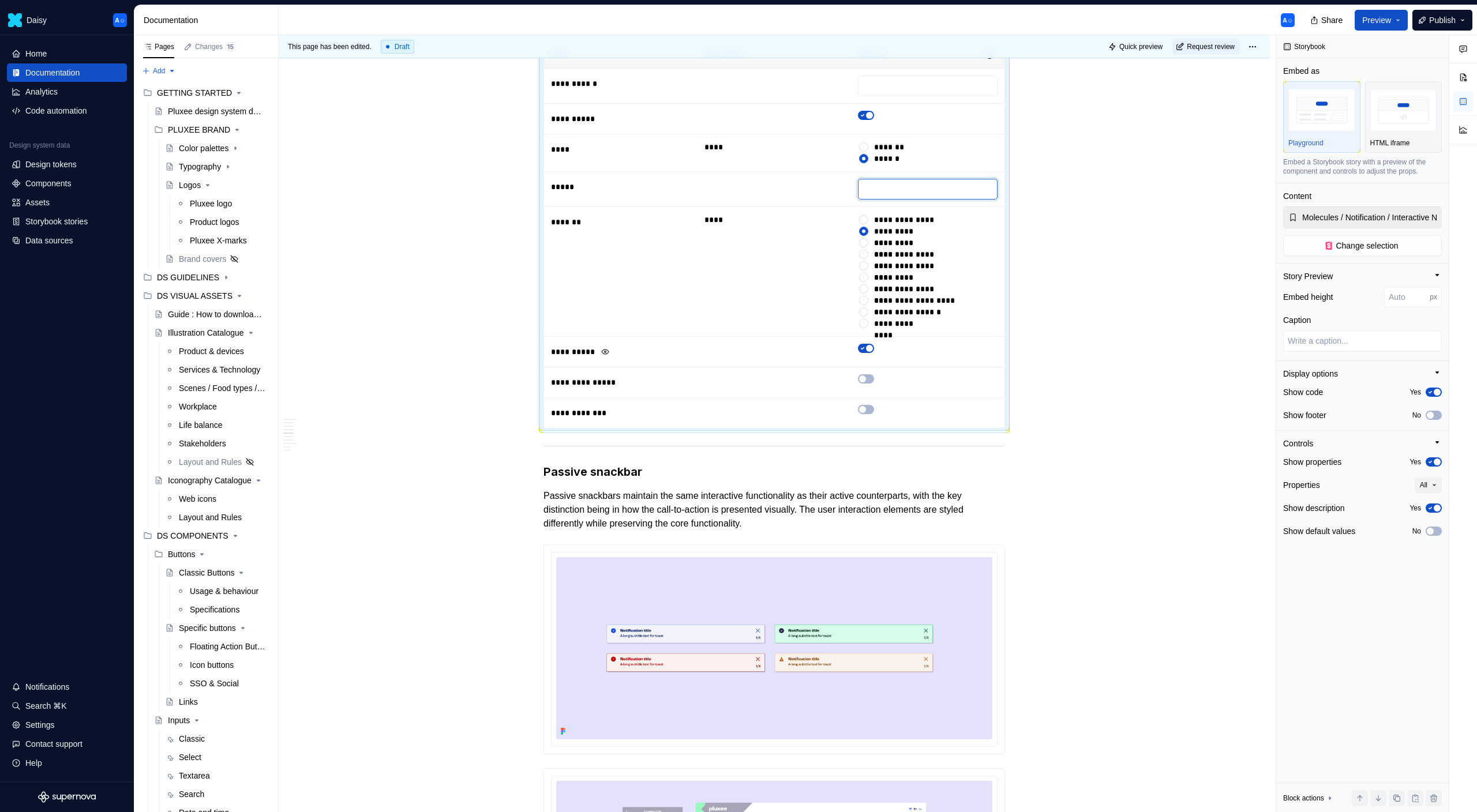
scroll to position [1613, 0]
drag, startPoint x: 578, startPoint y: 430, endPoint x: 624, endPoint y: 244, distance: 191.6
click at [624, 244] on div "**********" at bounding box center [774, 105] width 461 height 649
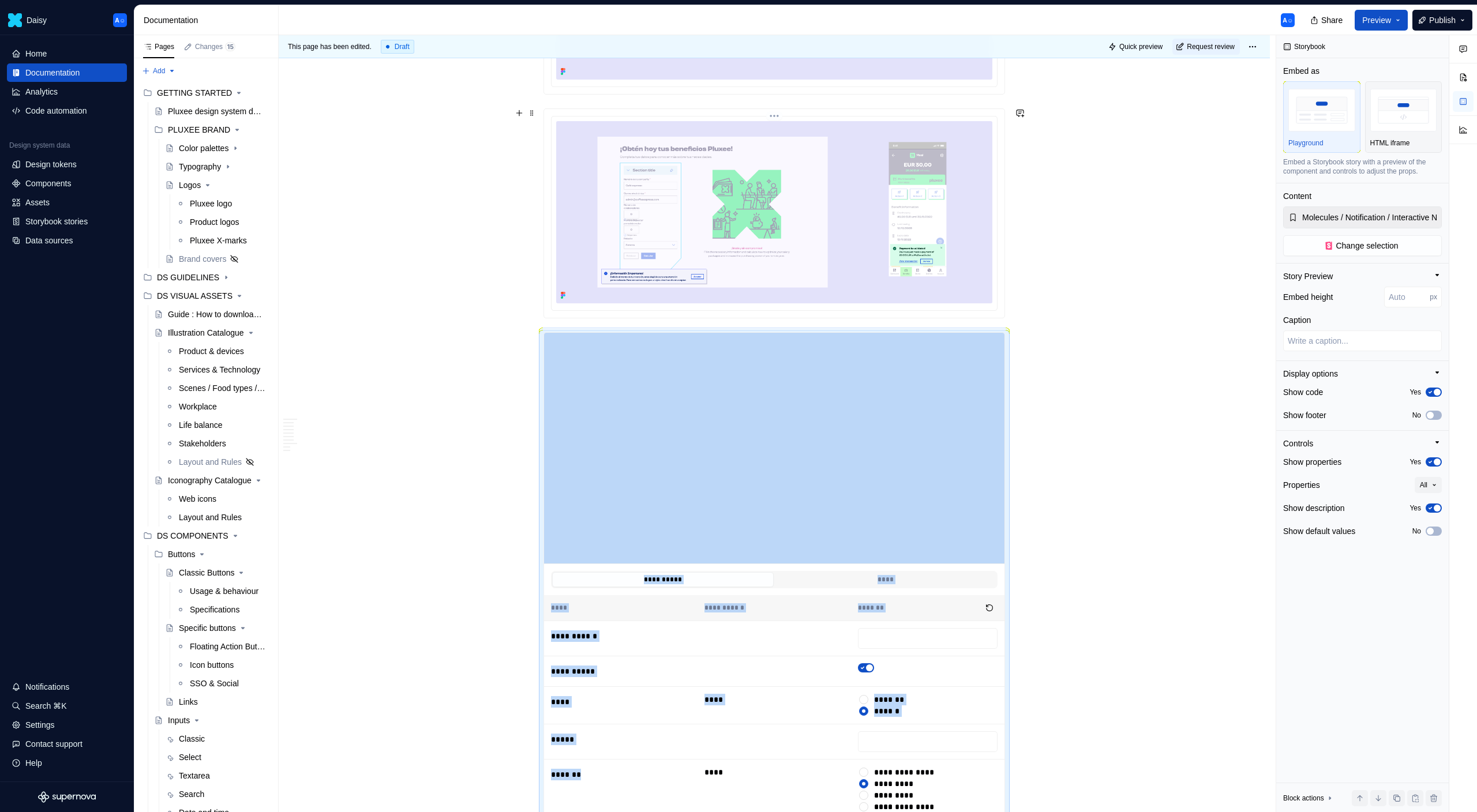
scroll to position [1080, 0]
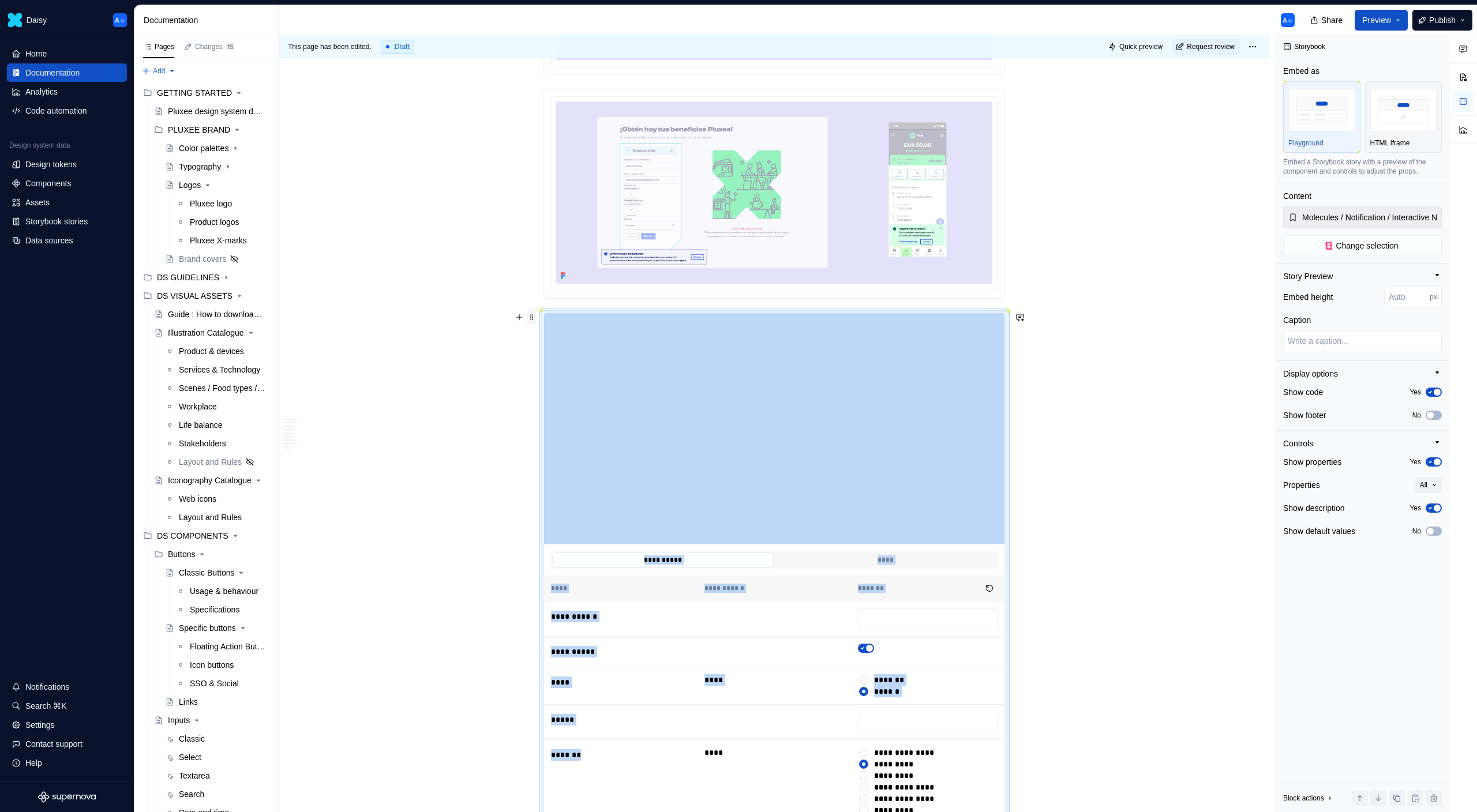
click at [532, 316] on span at bounding box center [532, 317] width 9 height 16
click at [561, 423] on div "Delete" at bounding box center [589, 419] width 75 height 11
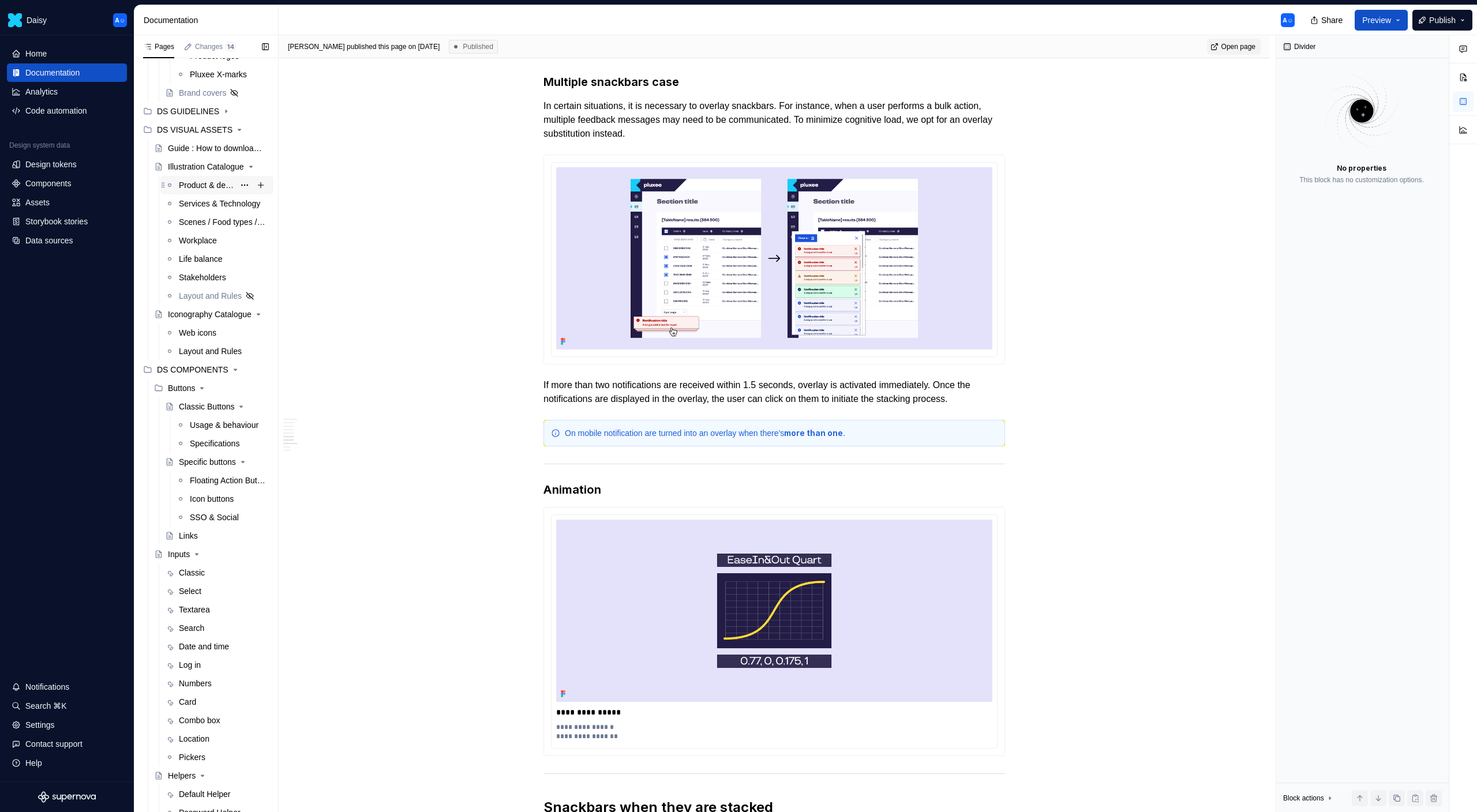
scroll to position [259, 0]
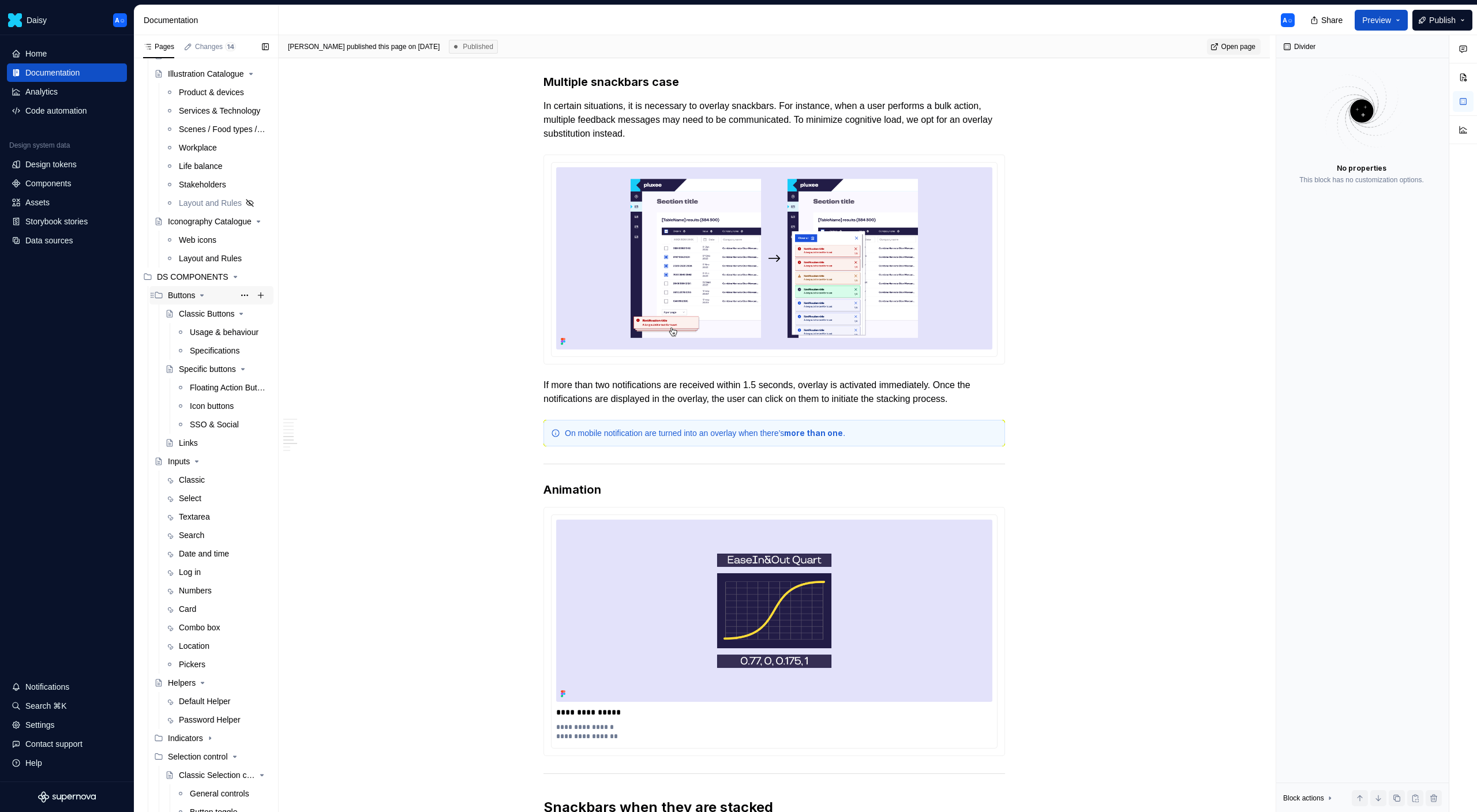
click at [203, 298] on icon "Page tree" at bounding box center [201, 295] width 9 height 9
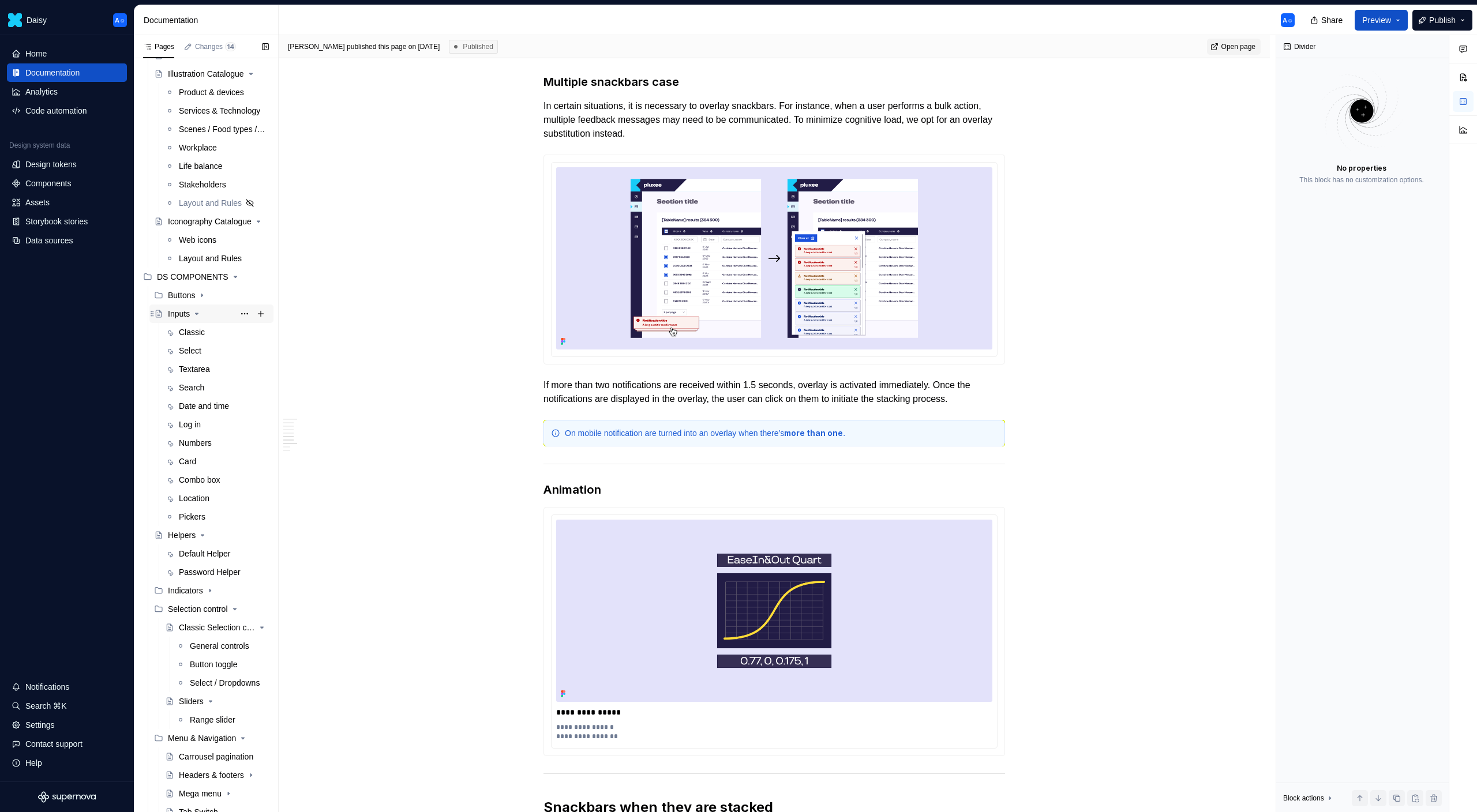
click at [200, 309] on icon "Page tree" at bounding box center [196, 313] width 9 height 9
click at [204, 328] on icon "Page tree" at bounding box center [202, 332] width 9 height 9
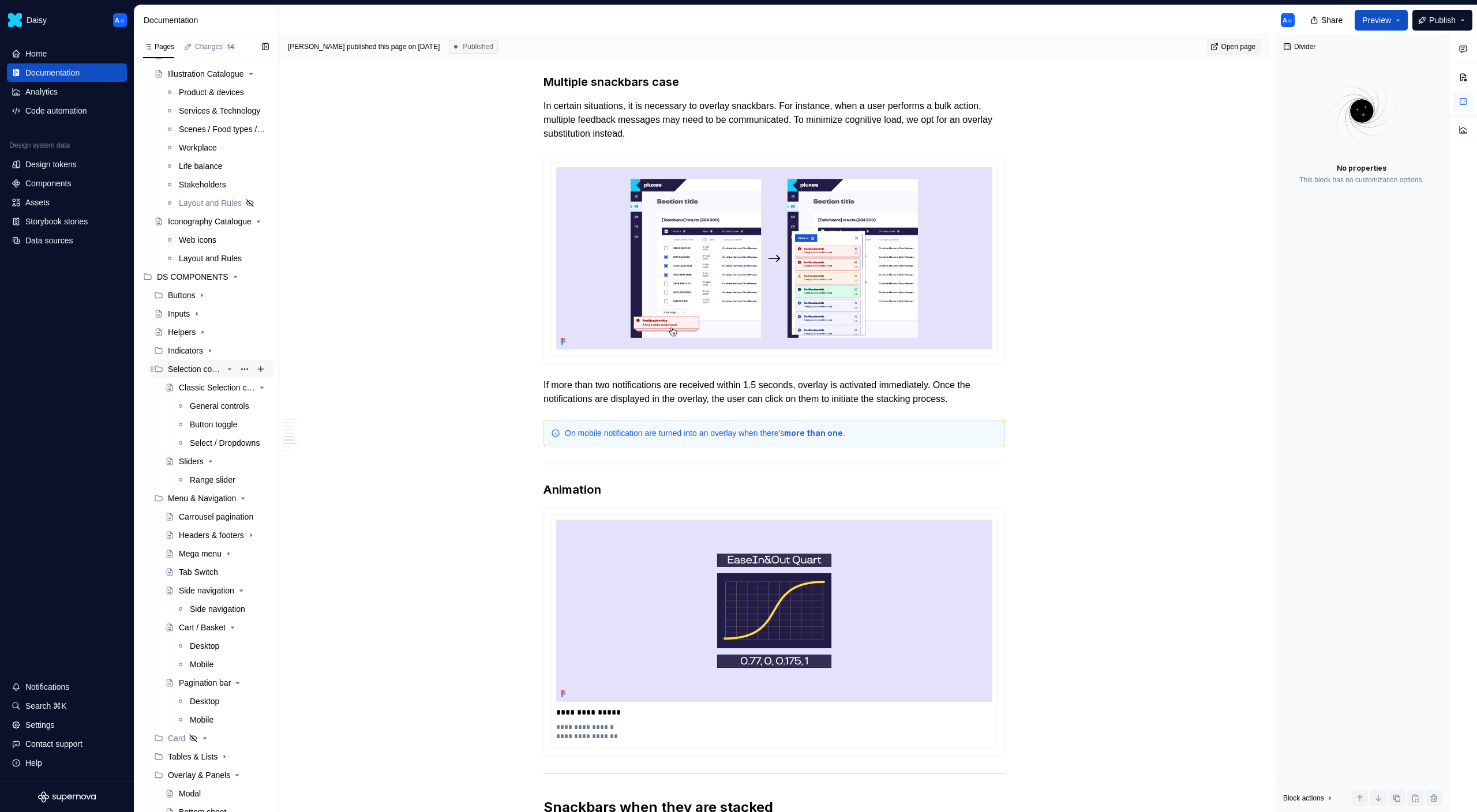
click at [231, 370] on icon "Page tree" at bounding box center [229, 369] width 9 height 9
click at [230, 387] on icon "Page tree" at bounding box center [230, 387] width 3 height 1
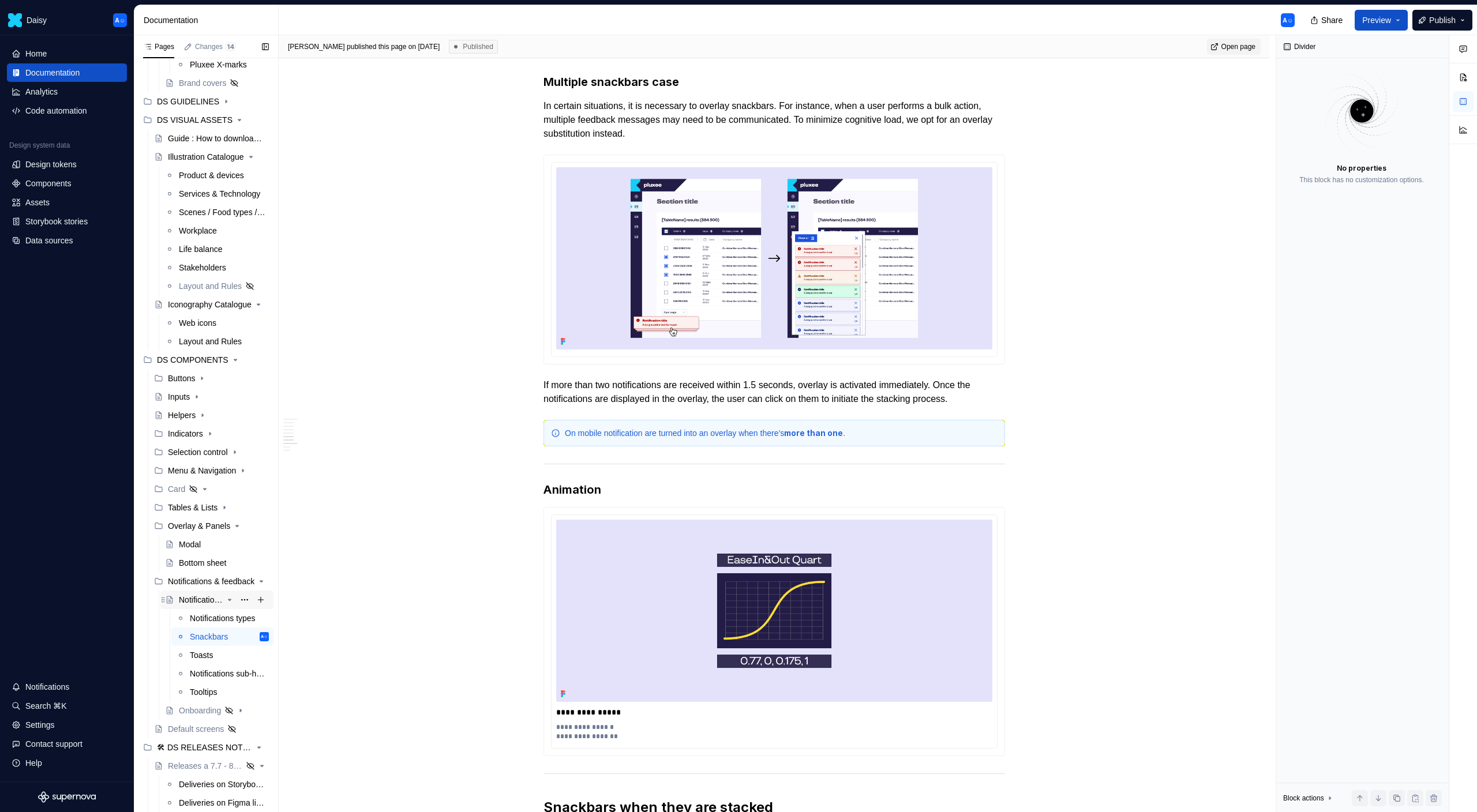
scroll to position [171, 0]
click at [212, 442] on icon "Page tree" at bounding box center [209, 438] width 9 height 9
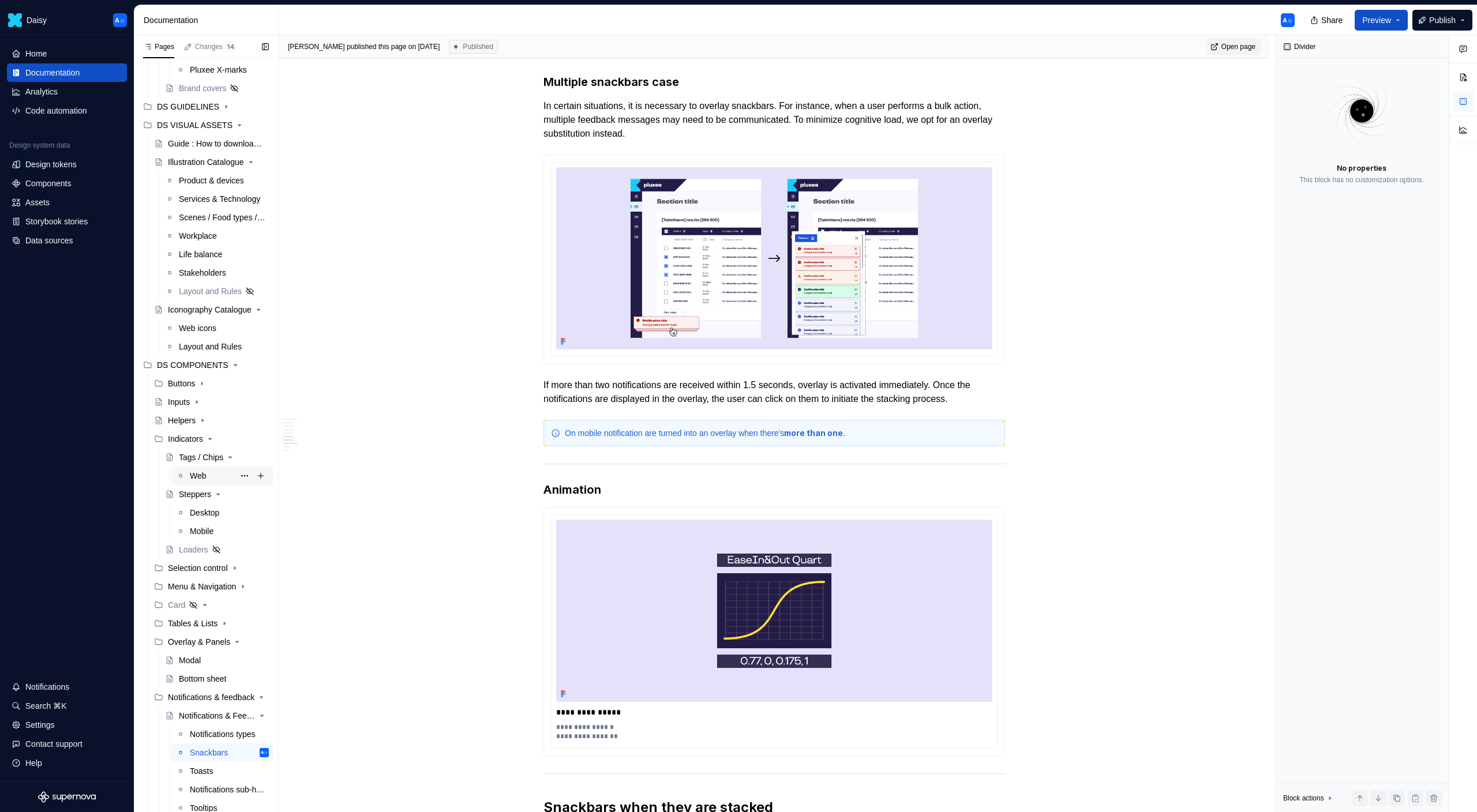
click at [203, 477] on div "Web" at bounding box center [198, 476] width 16 height 11
click at [205, 512] on div "Desktop" at bounding box center [204, 513] width 29 height 11
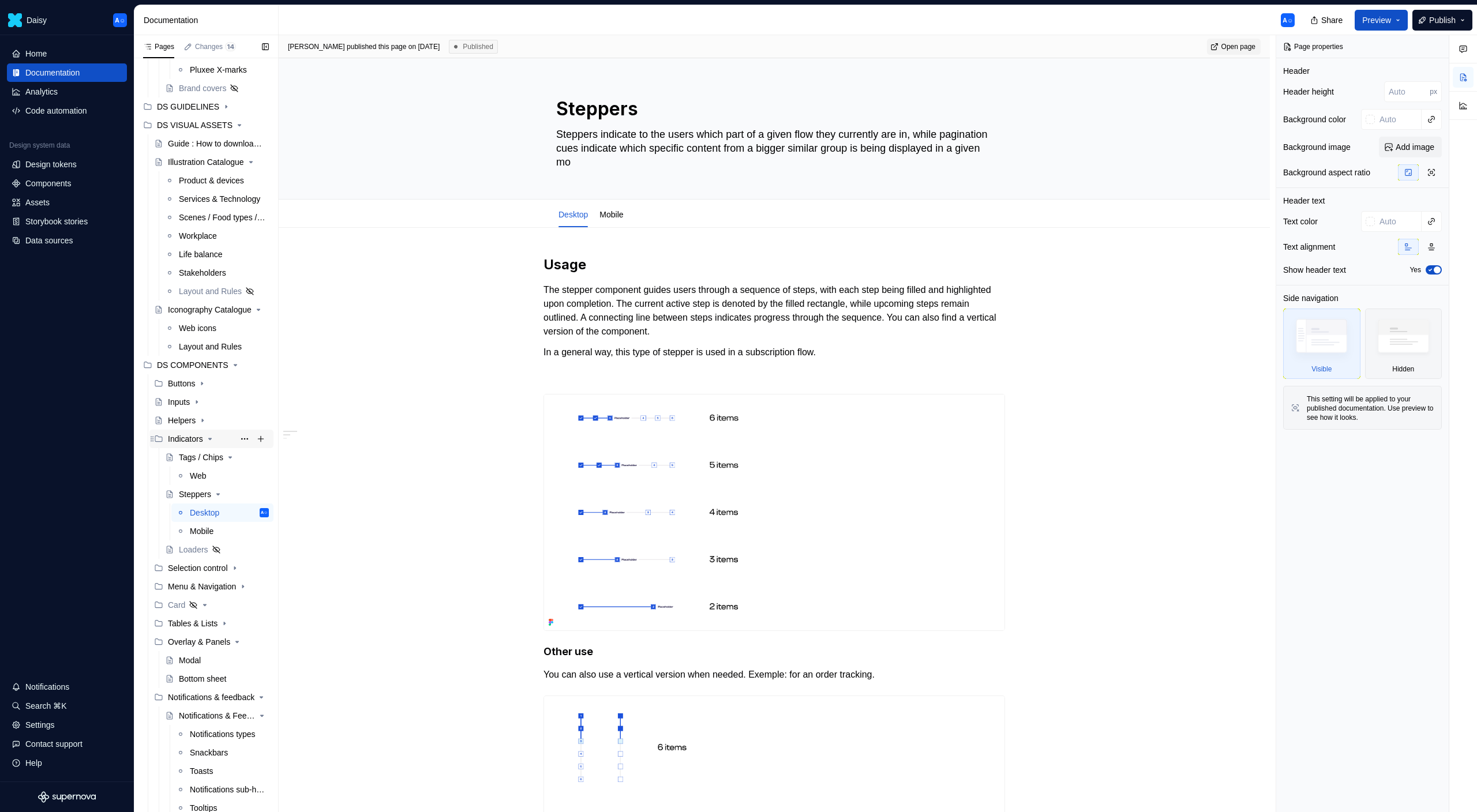
click at [210, 437] on icon "Page tree" at bounding box center [209, 438] width 9 height 9
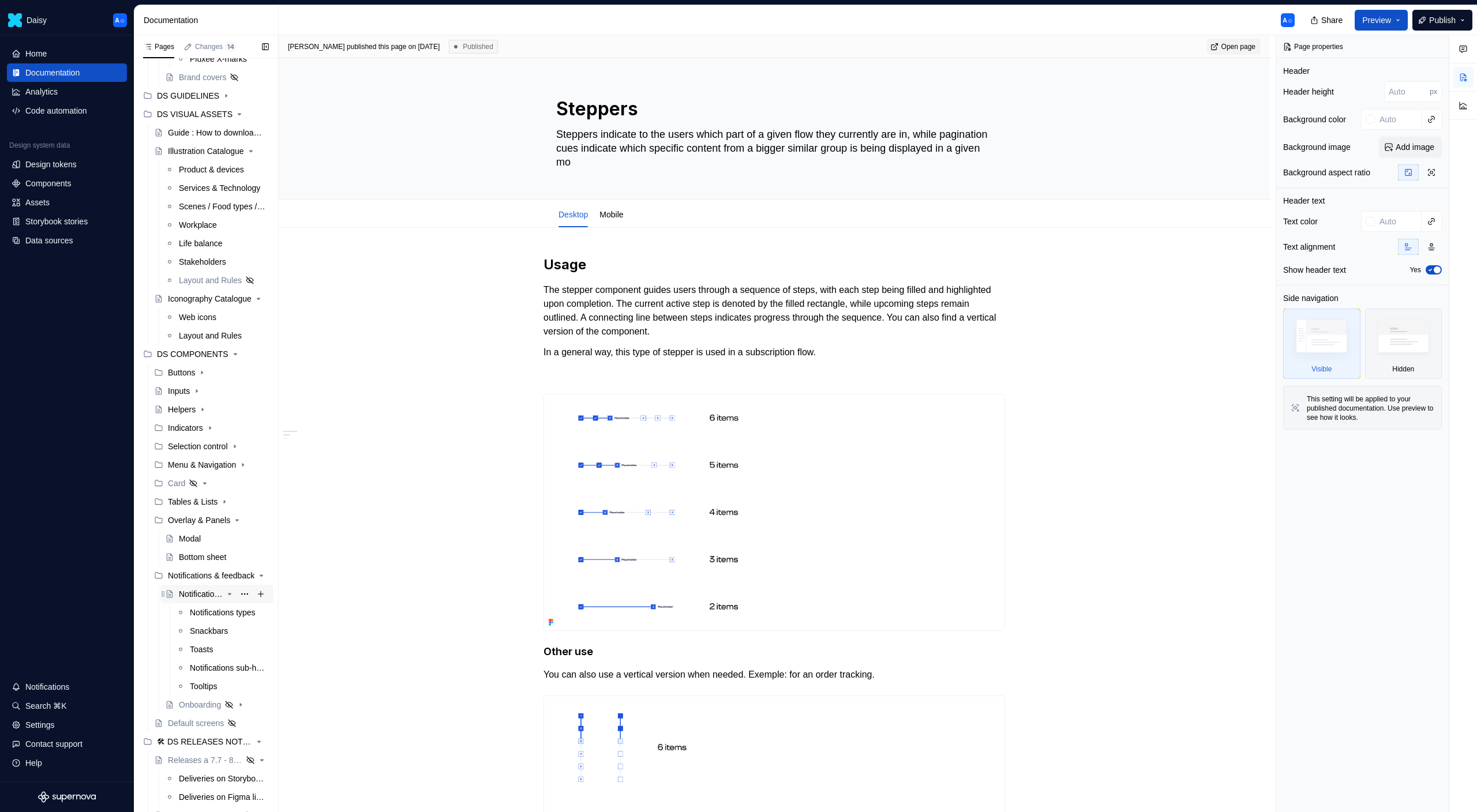
scroll to position [186, 0]
click at [213, 571] on div "Notifications & feedback" at bounding box center [195, 571] width 55 height 11
click at [217, 590] on div "Notifications & Feedbacks" at bounding box center [201, 590] width 44 height 11
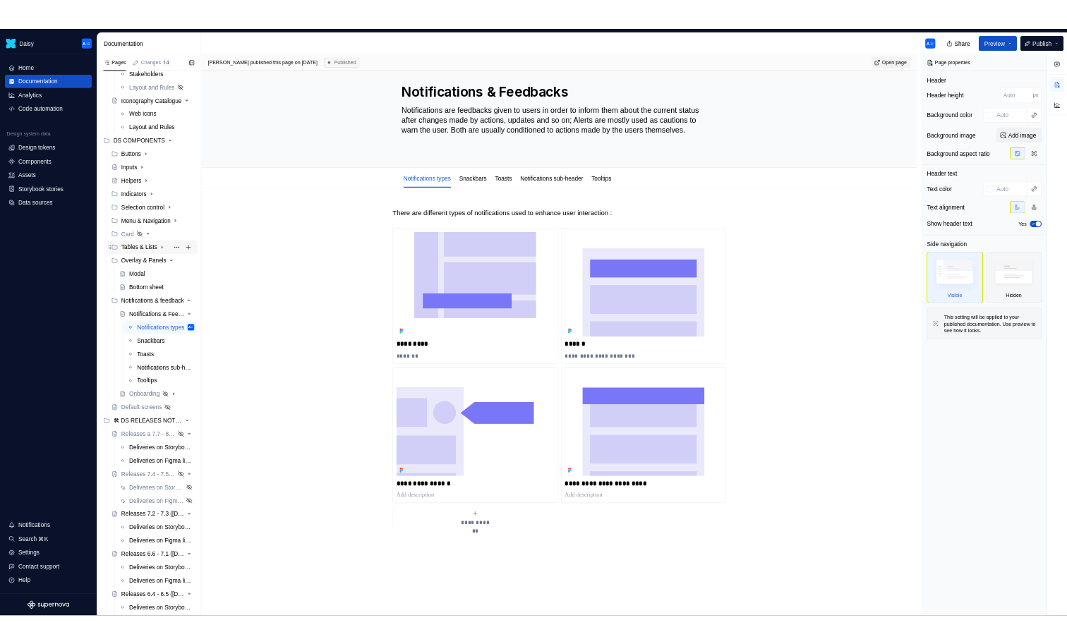
scroll to position [464, 0]
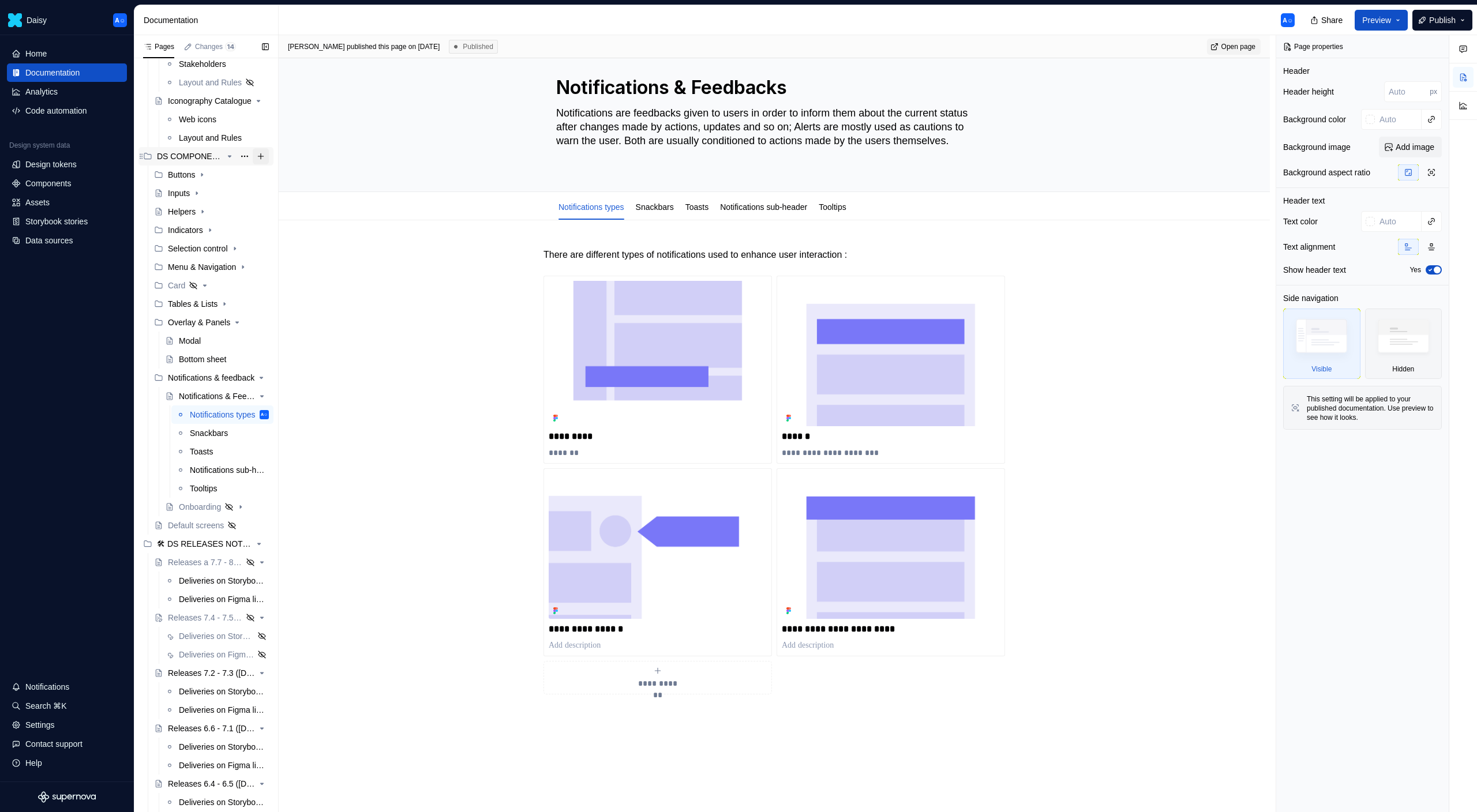
click at [260, 153] on button "Page tree" at bounding box center [261, 156] width 16 height 16
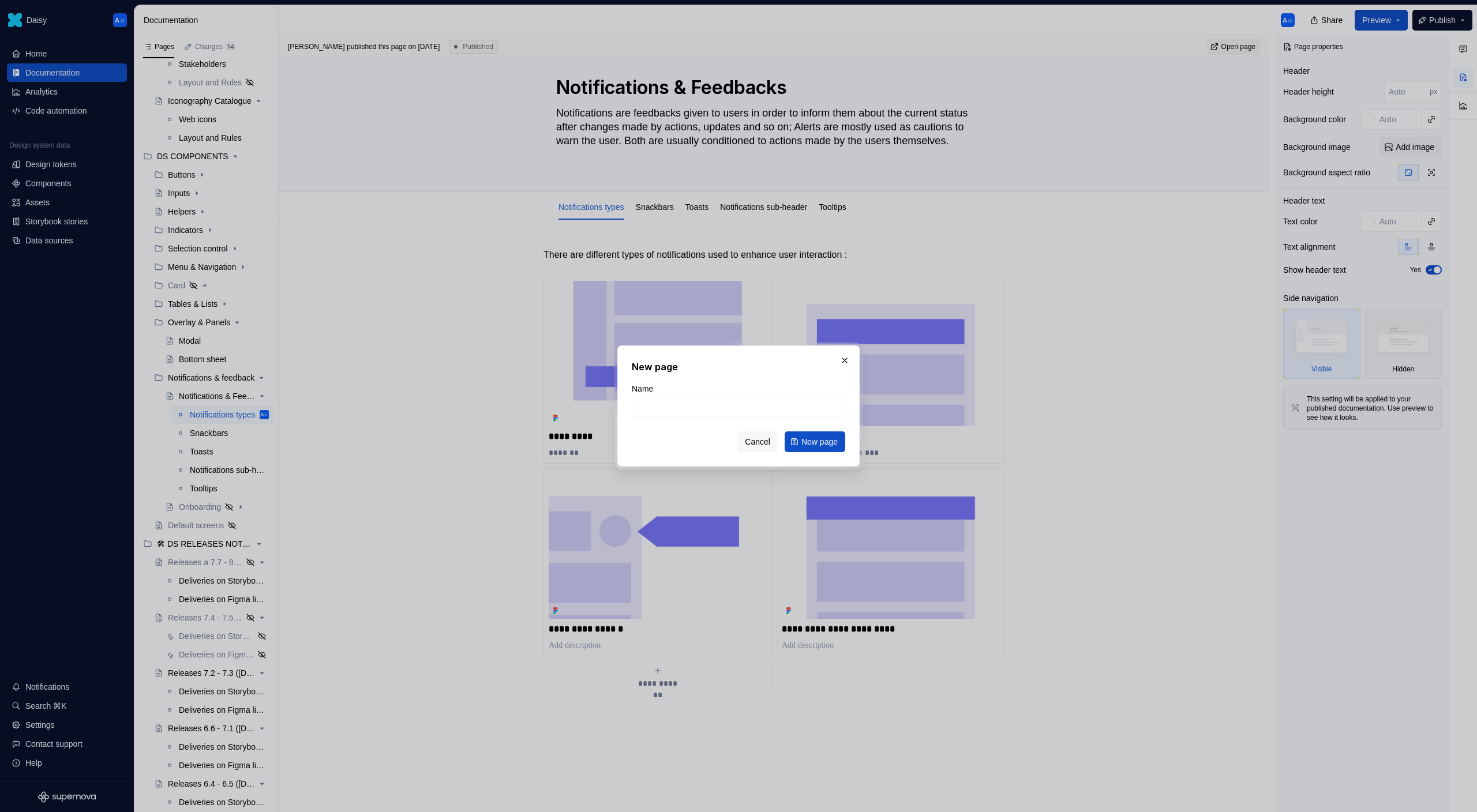
type textarea "*"
type input "Loader"
click button "New page" at bounding box center [815, 442] width 61 height 20
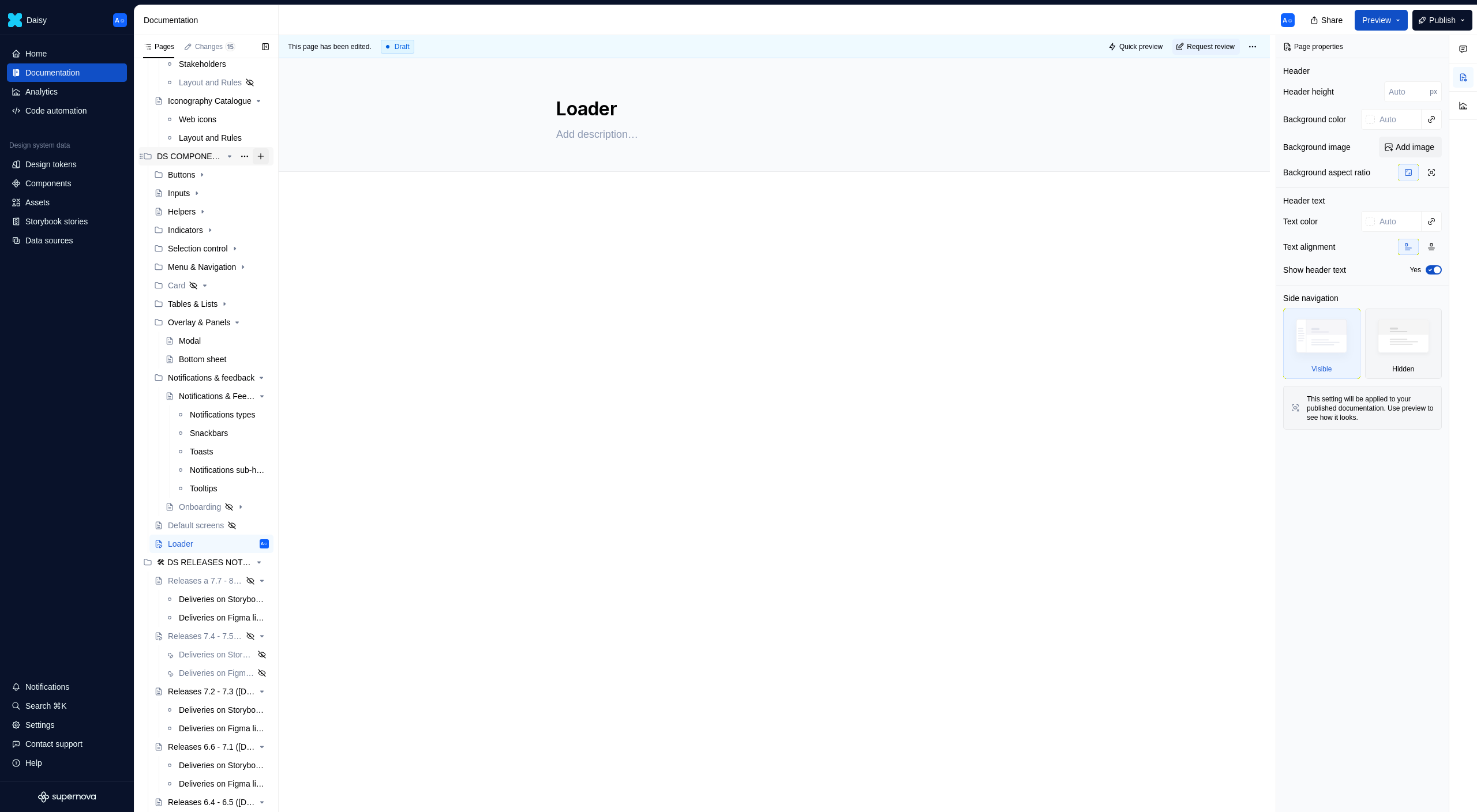
click at [258, 153] on button "Page tree" at bounding box center [261, 156] width 16 height 16
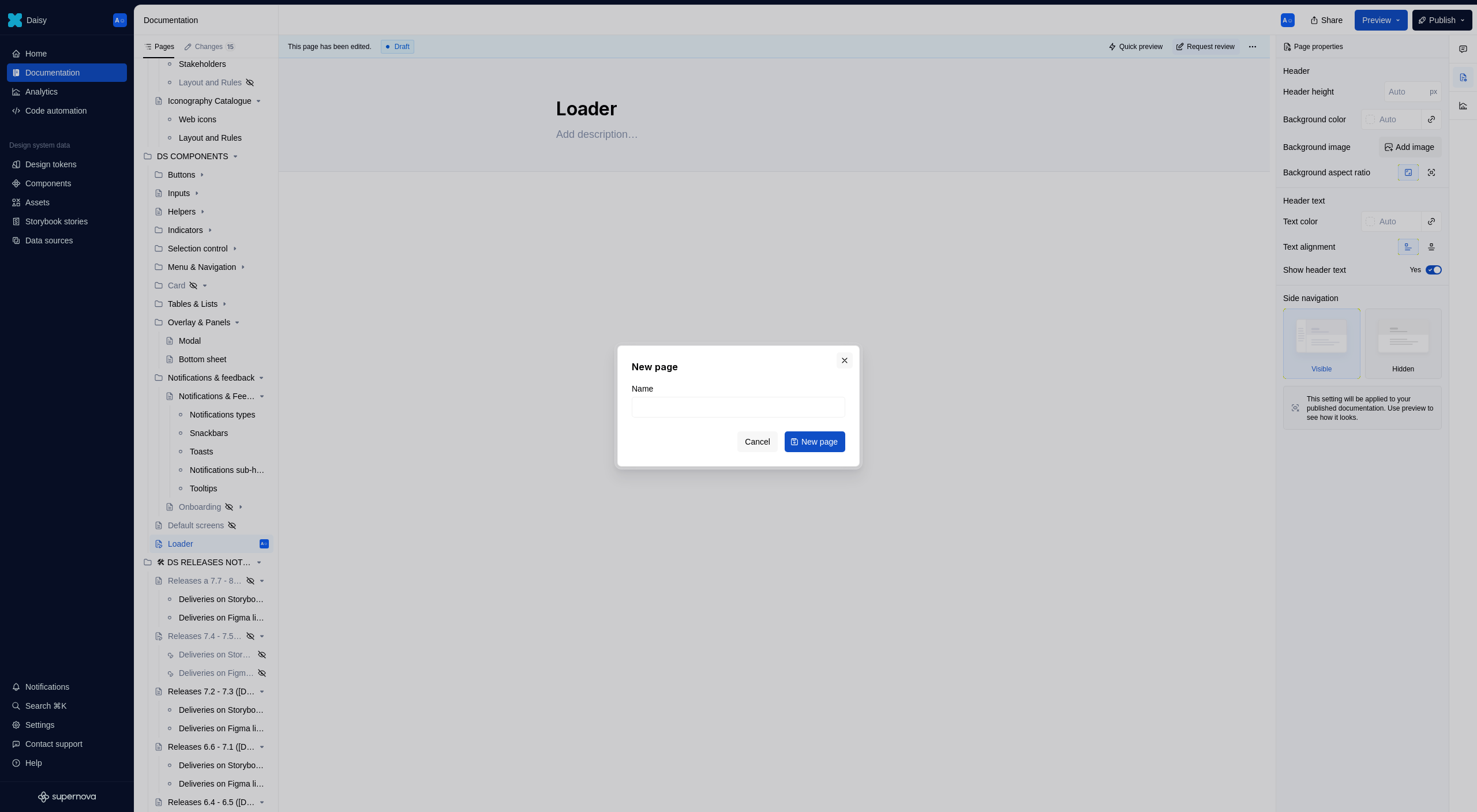
click at [843, 362] on button "button" at bounding box center [845, 361] width 16 height 16
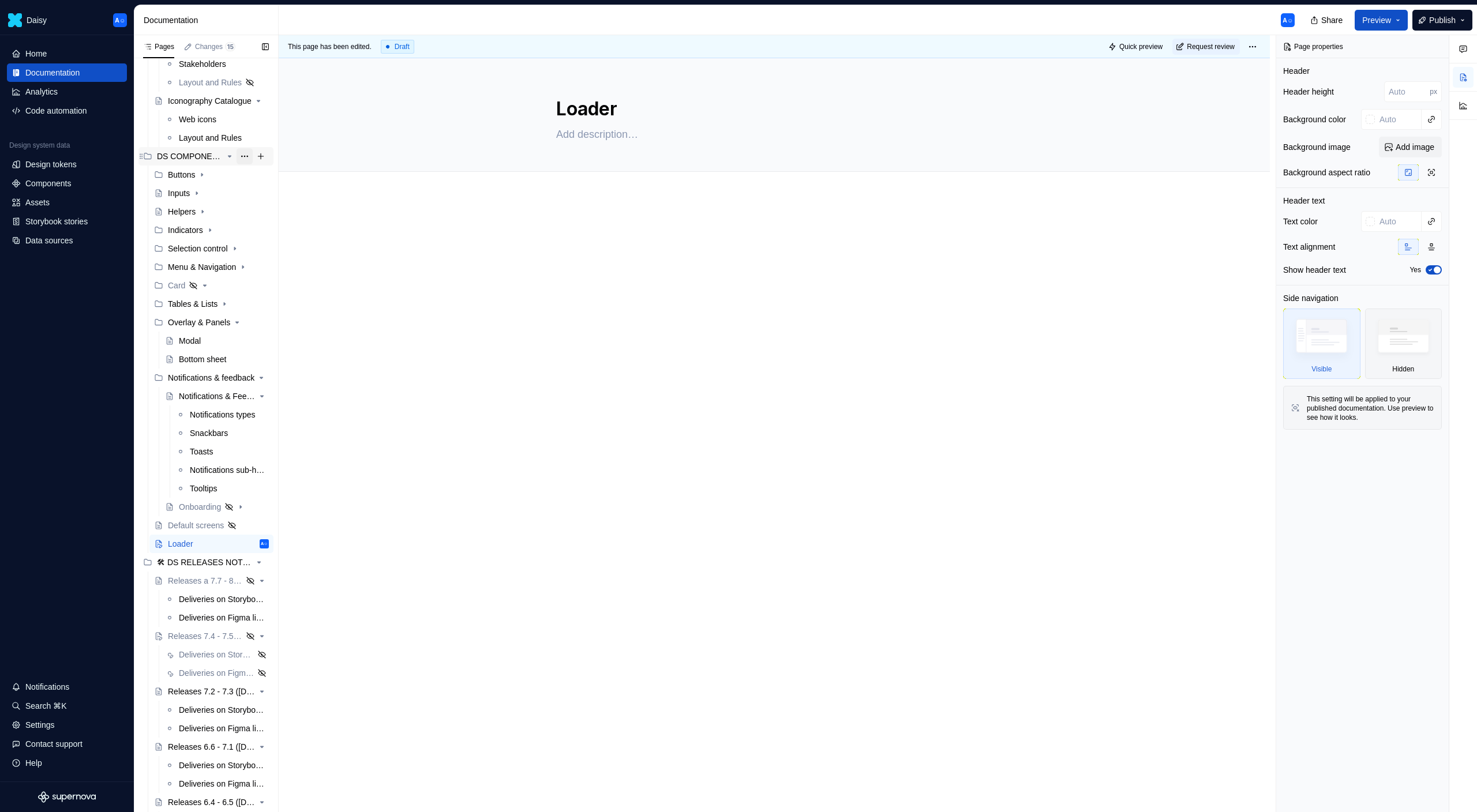
click at [242, 155] on button "Page tree" at bounding box center [245, 156] width 16 height 16
click at [188, 541] on div "Pages Changes 15 Add Accessibility guide for tree Page tree. Navigate the tree …" at bounding box center [206, 426] width 144 height 783
click at [150, 545] on icon "Page tree" at bounding box center [152, 544] width 9 height 9
click at [267, 547] on button "Page tree" at bounding box center [261, 544] width 16 height 16
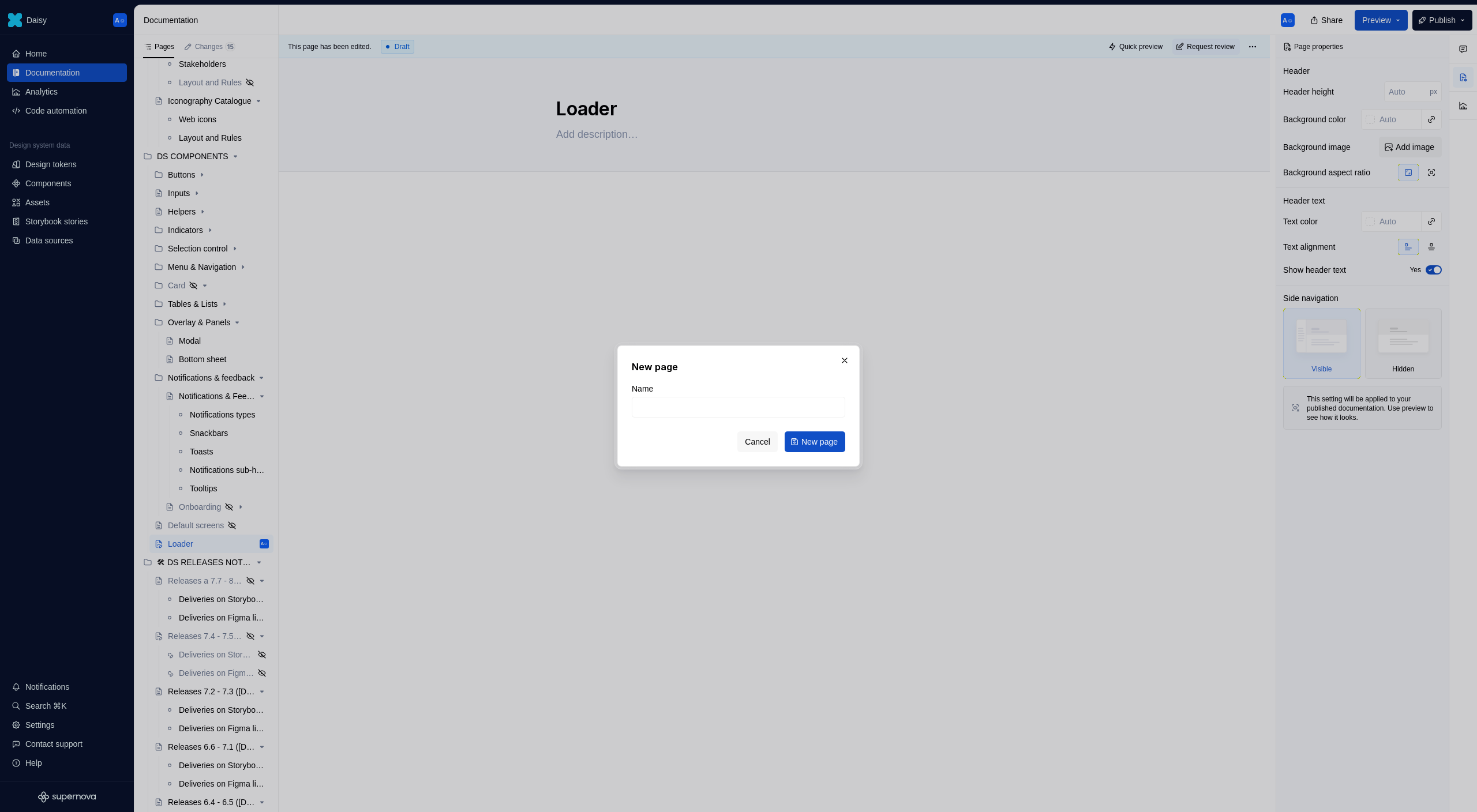
click at [853, 358] on div "New page Name Cancel New page" at bounding box center [738, 406] width 242 height 121
click at [846, 361] on button "button" at bounding box center [845, 361] width 16 height 16
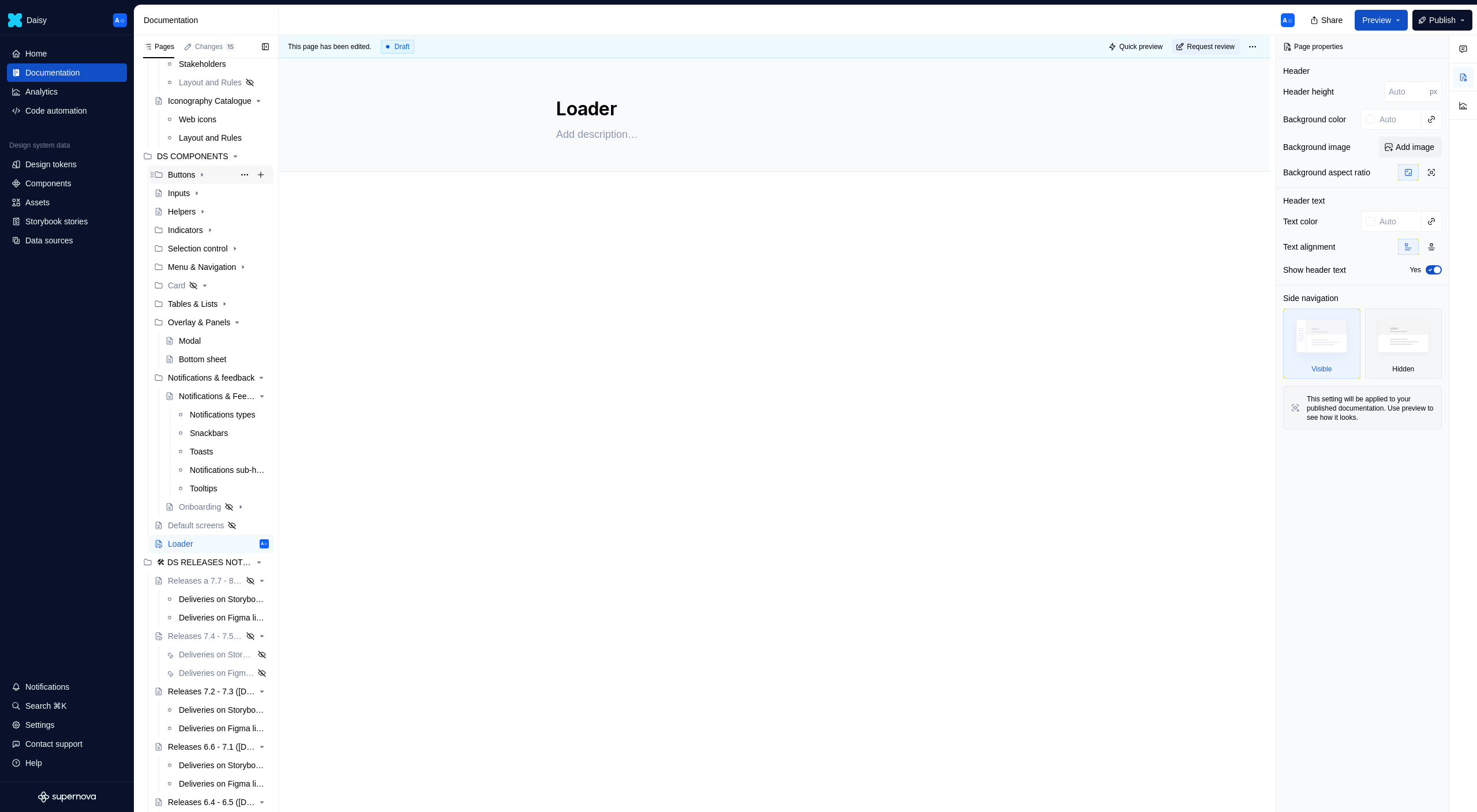
click at [200, 173] on icon "Page tree" at bounding box center [201, 174] width 9 height 9
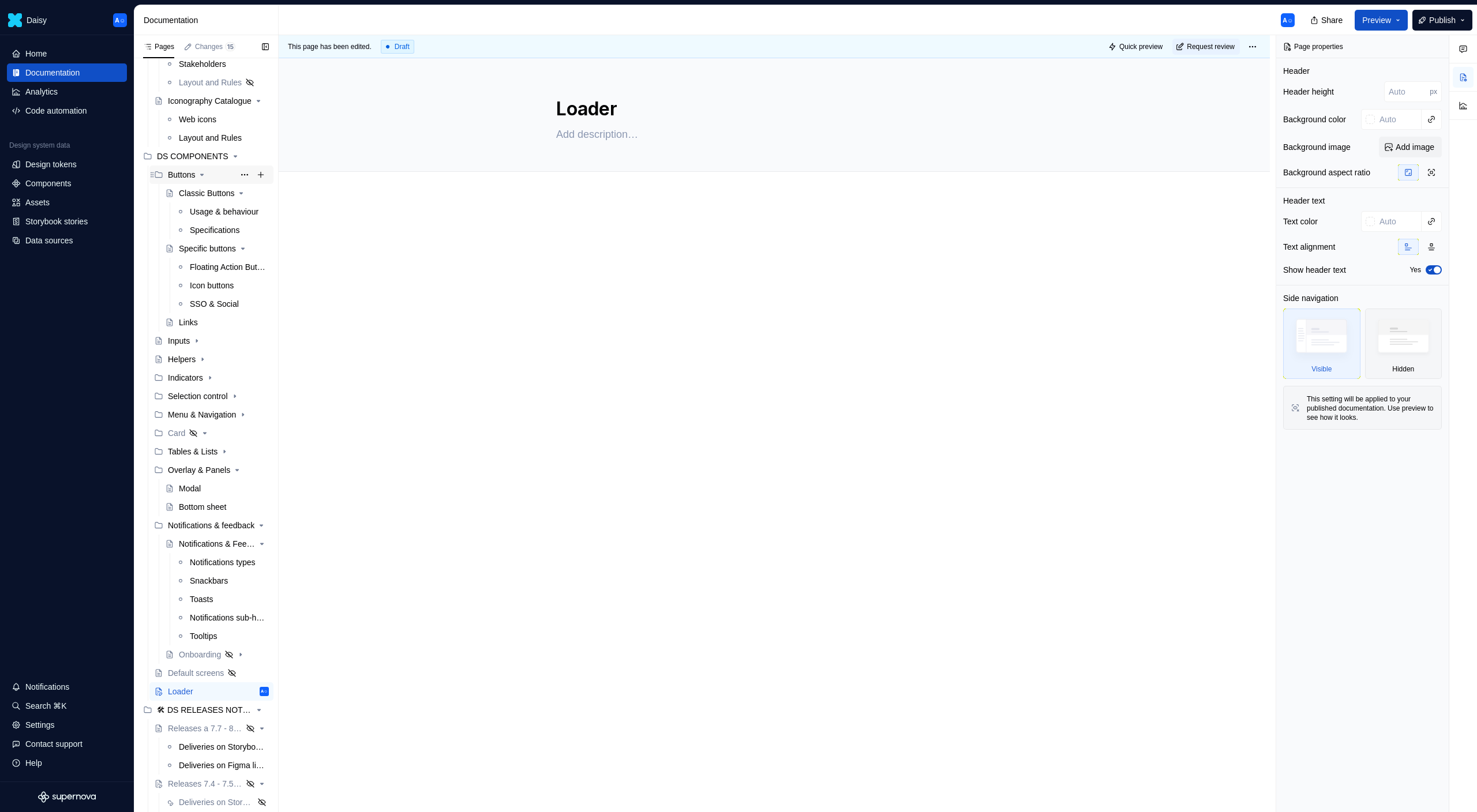
click at [201, 173] on icon "Page tree" at bounding box center [201, 174] width 9 height 9
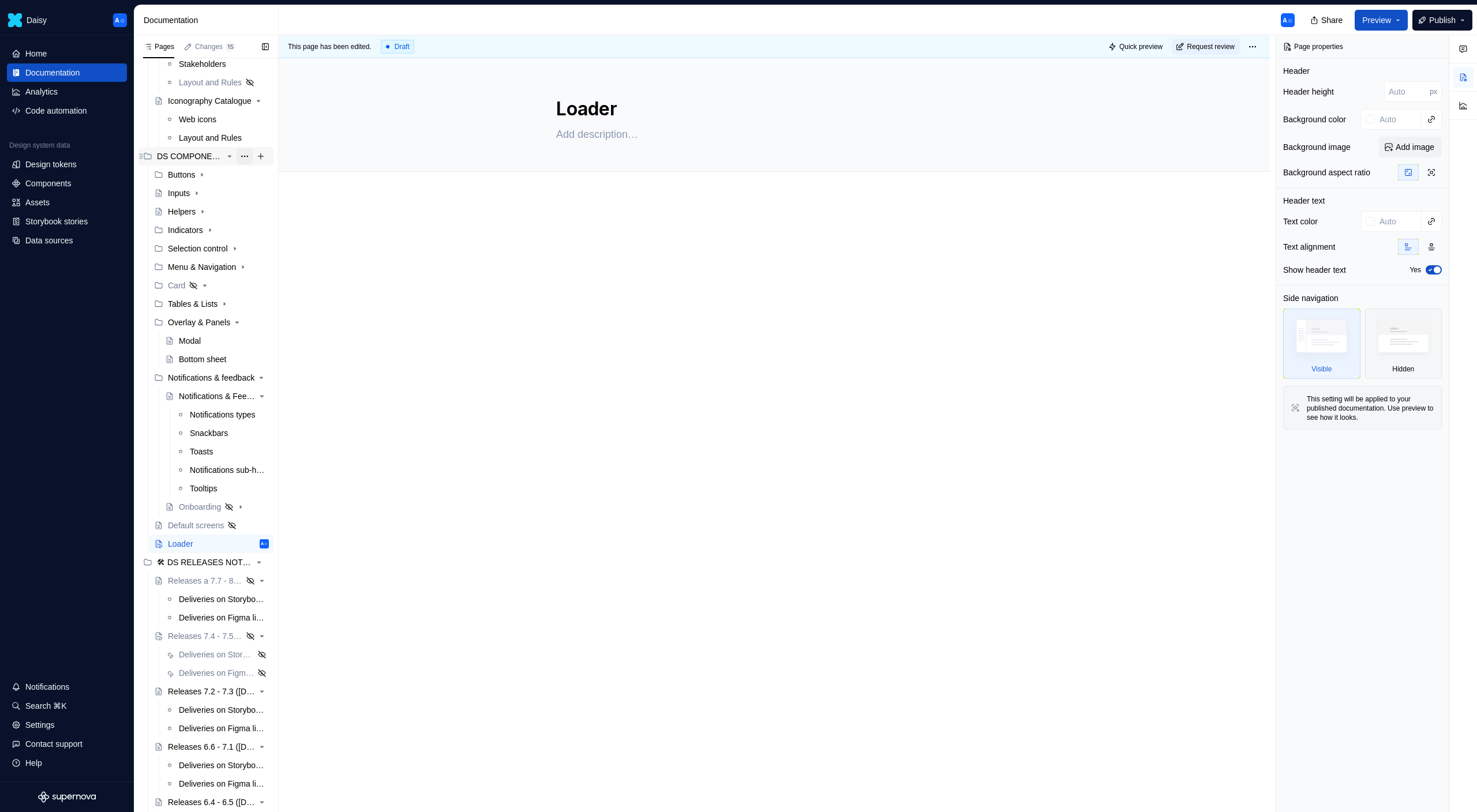
click at [245, 156] on button "Page tree" at bounding box center [245, 156] width 16 height 16
type textarea "*"
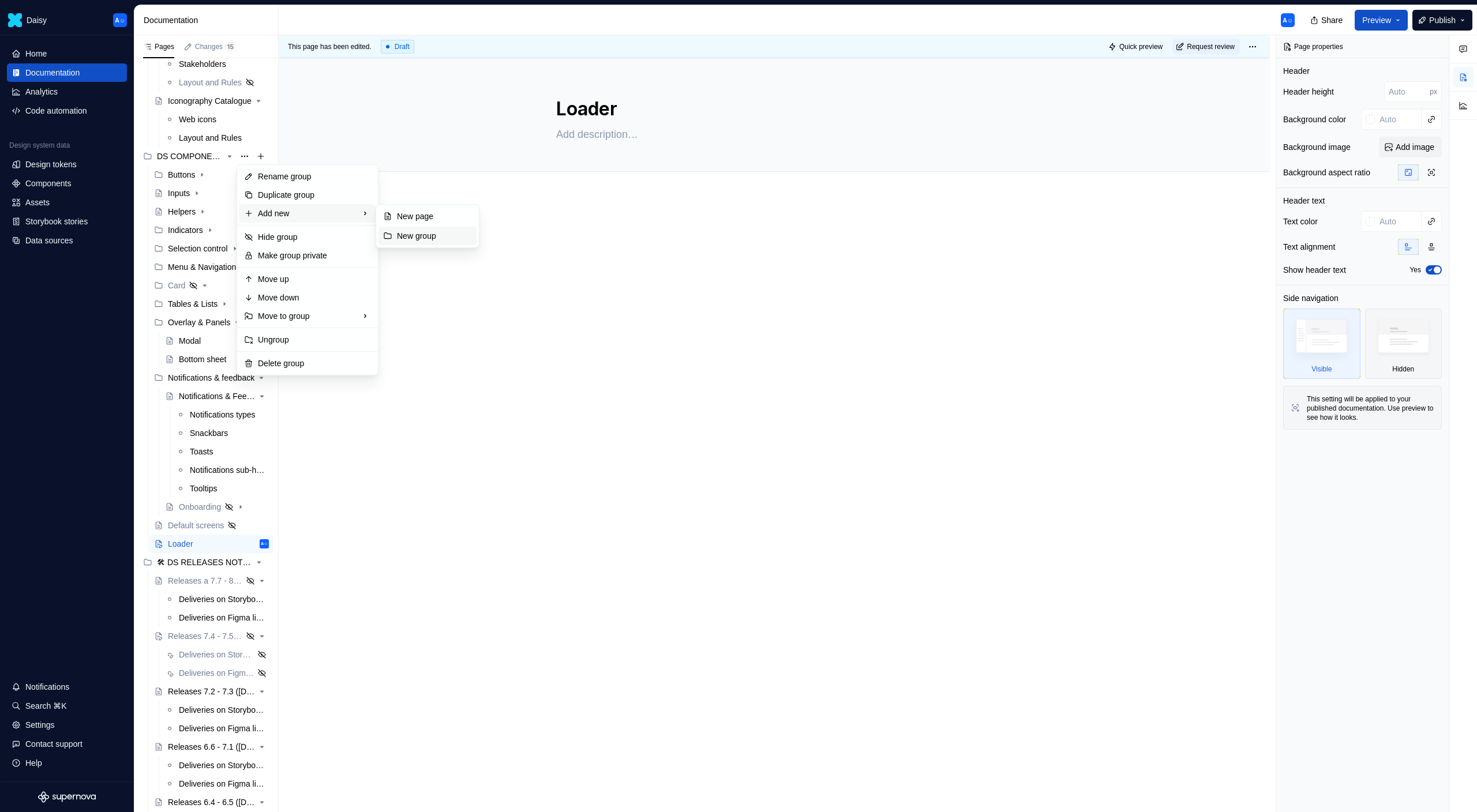
click at [418, 239] on div "New group" at bounding box center [434, 236] width 75 height 11
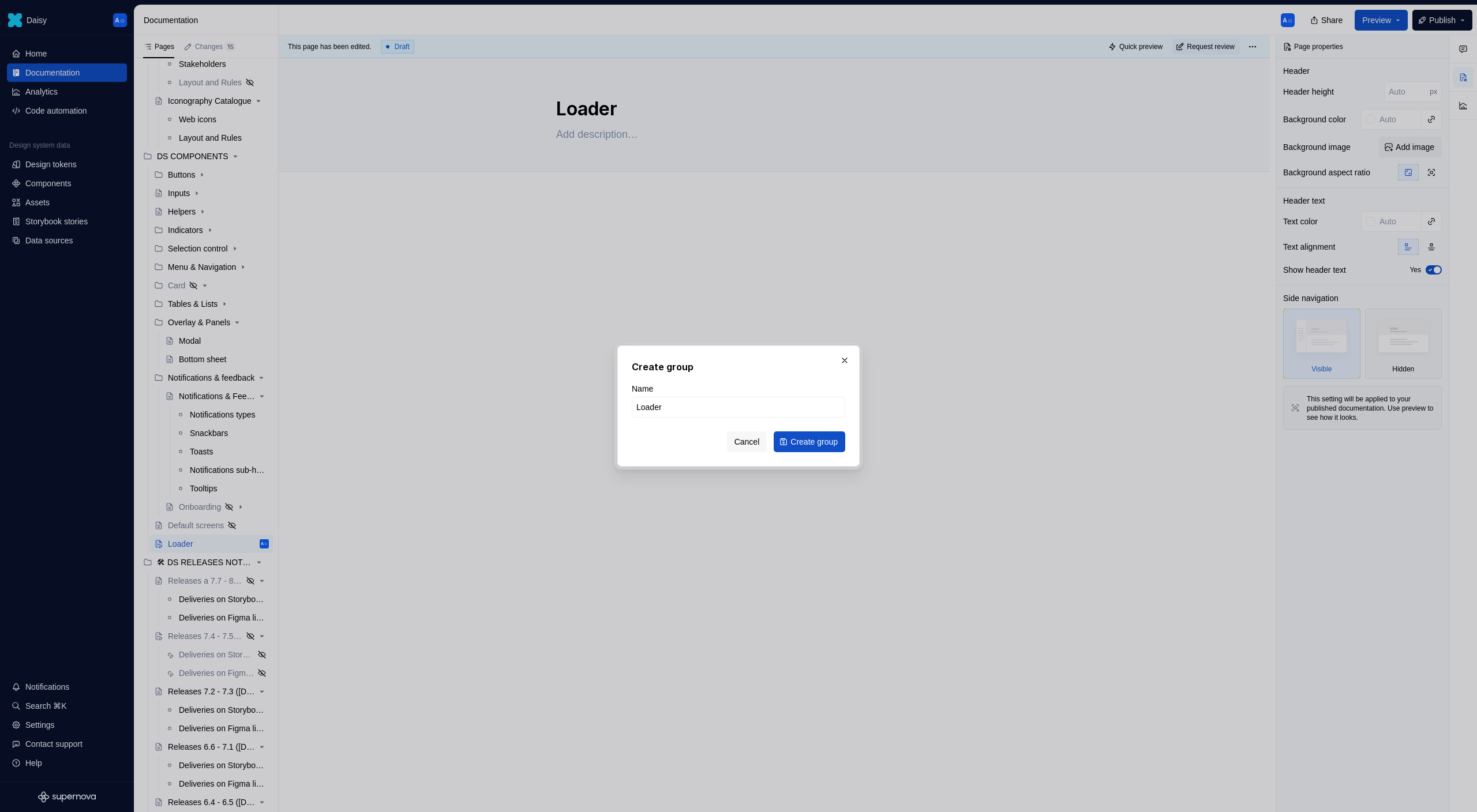
type input "Loaders"
click button "Create group" at bounding box center [809, 442] width 71 height 20
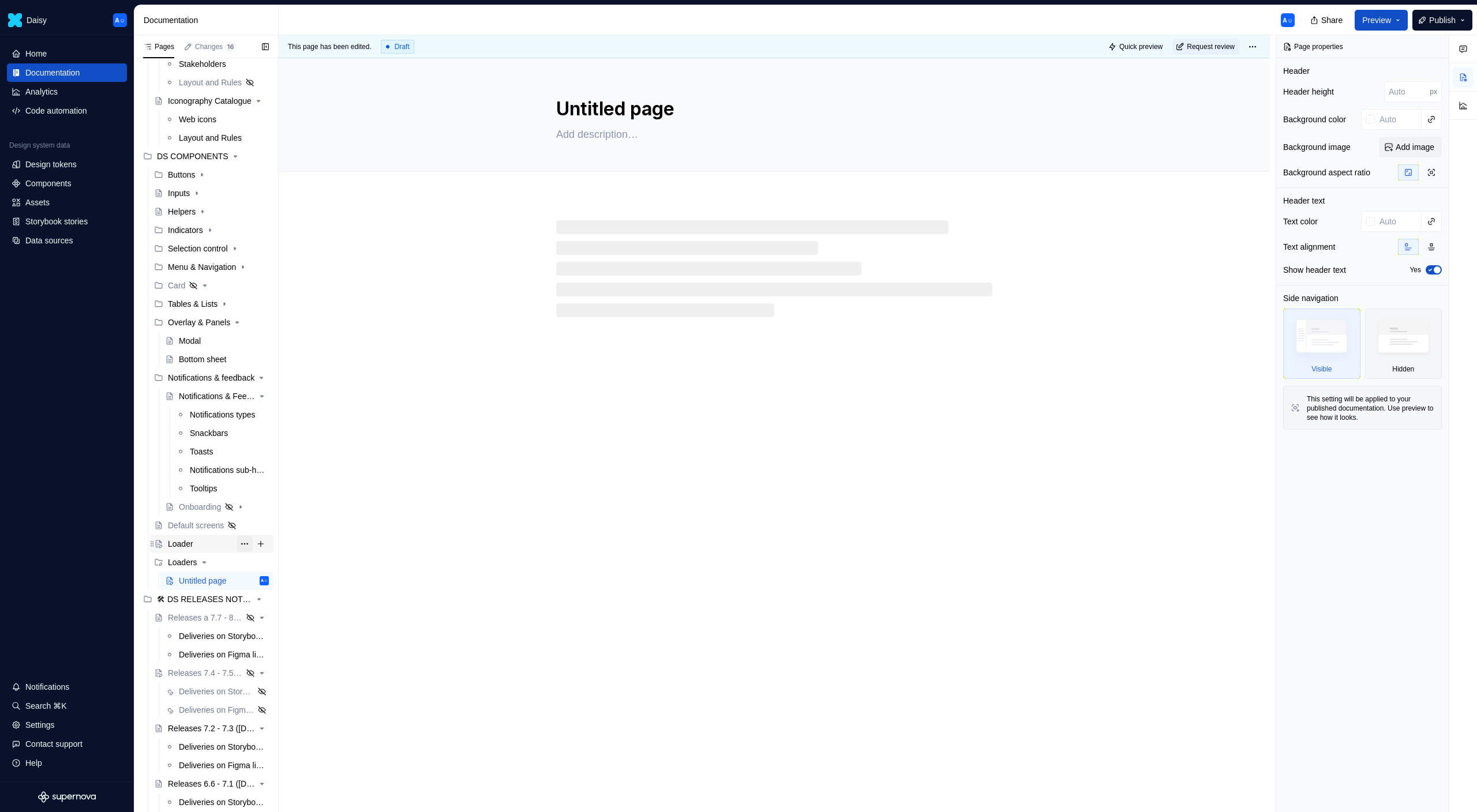
click at [250, 541] on button "Page tree" at bounding box center [245, 544] width 16 height 16
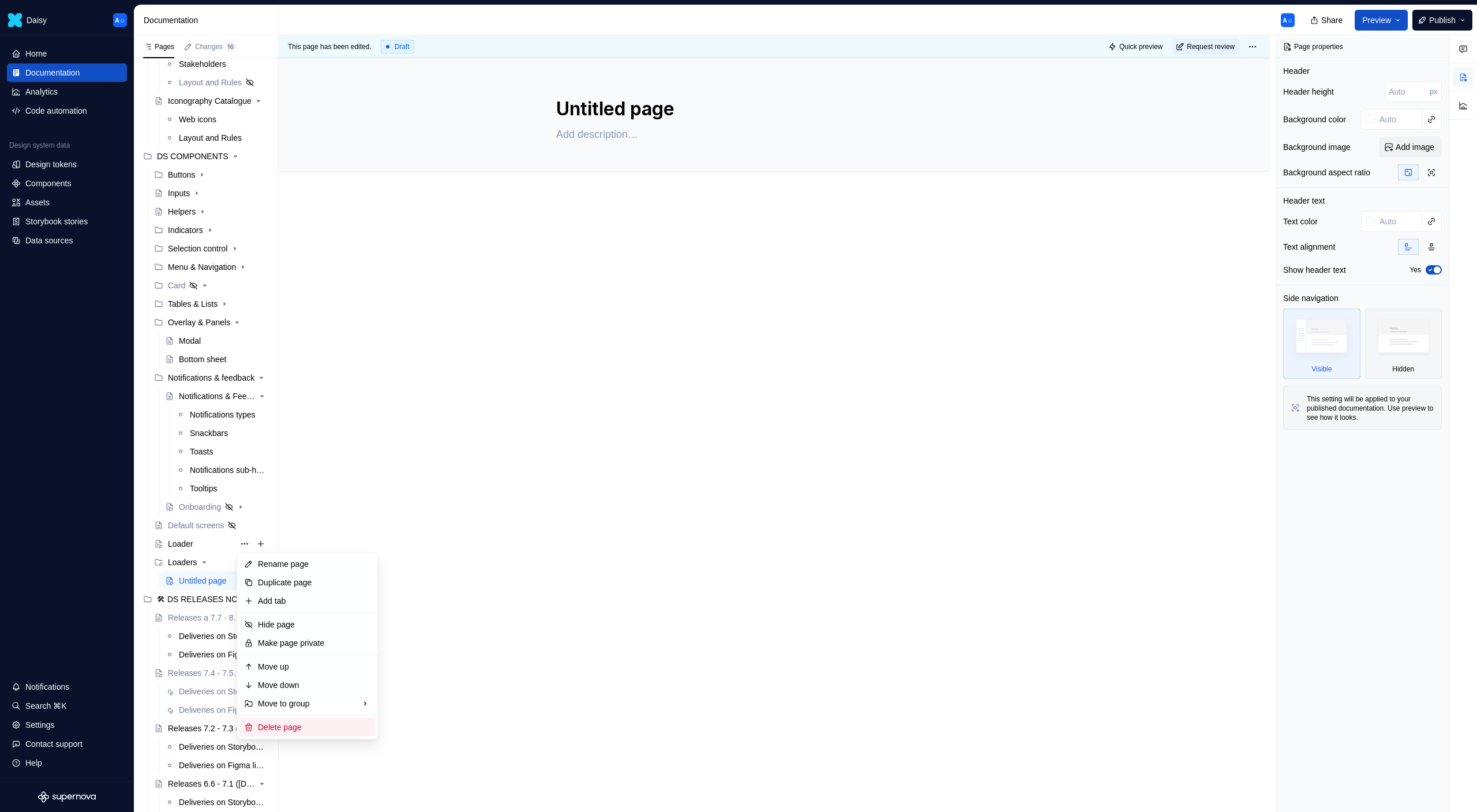
click at [293, 720] on div "Delete page" at bounding box center [308, 727] width 136 height 19
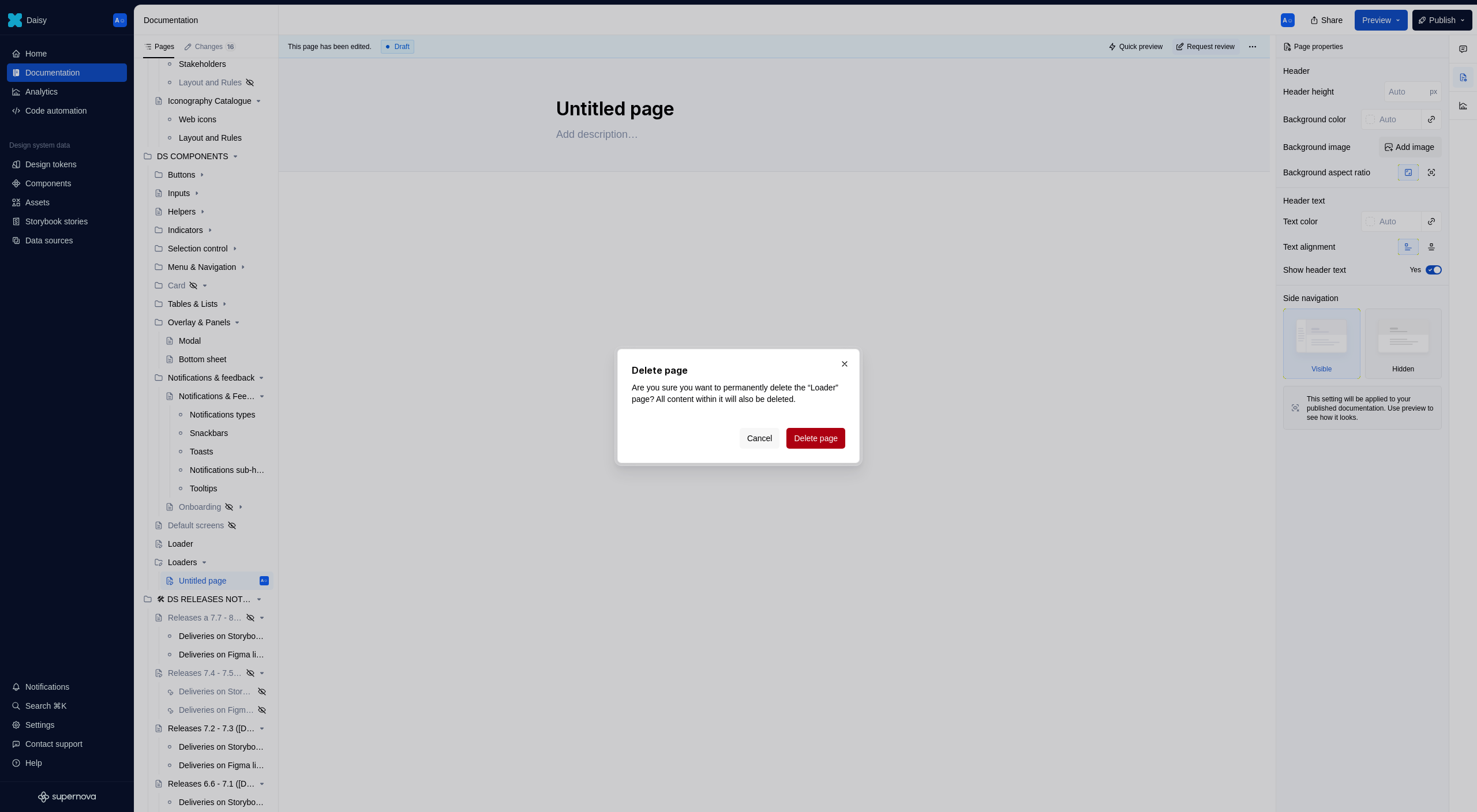
click at [794, 437] on span "Delete page" at bounding box center [816, 438] width 44 height 11
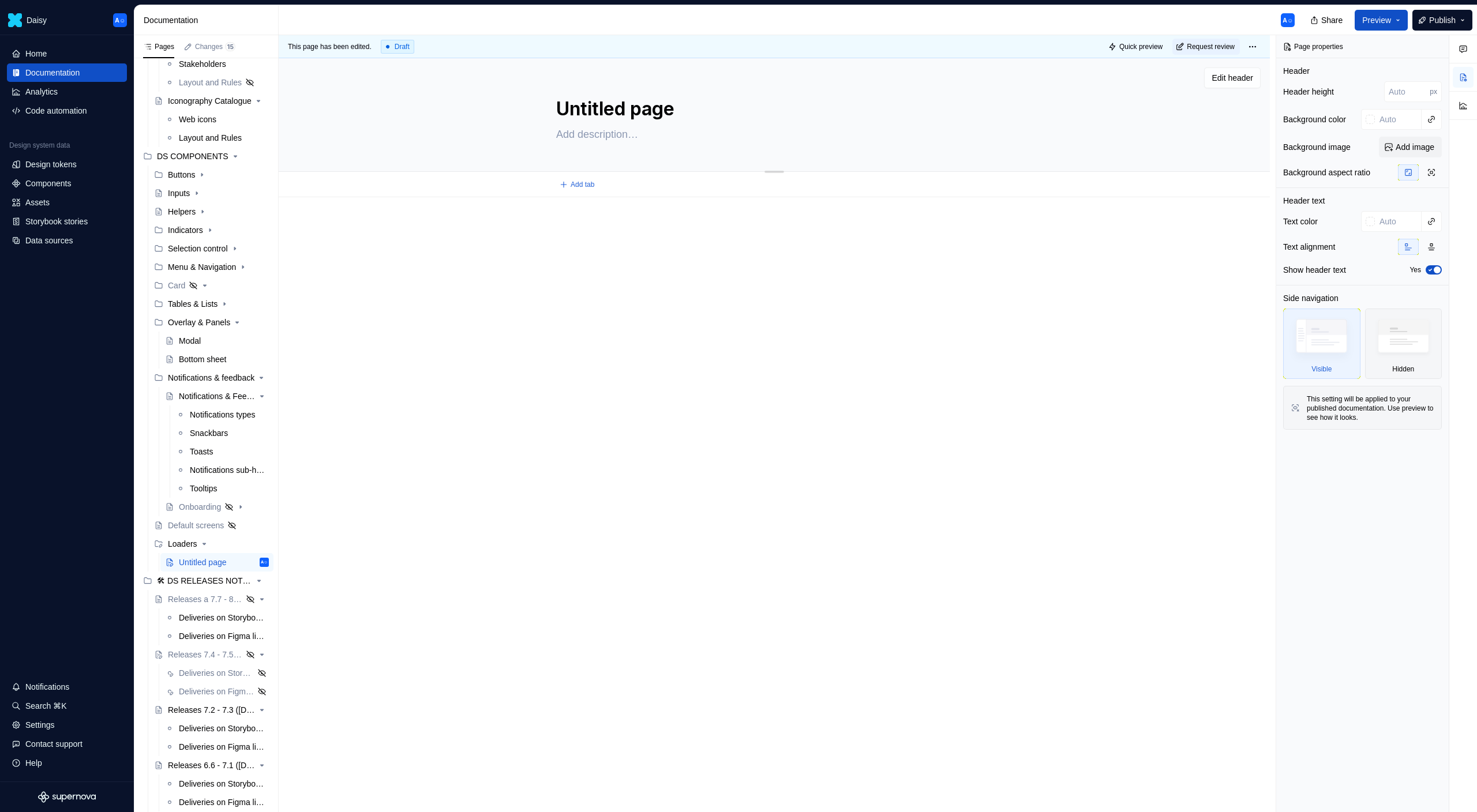
click at [666, 104] on textarea "Untitled page" at bounding box center [771, 109] width 436 height 28
type textarea "*"
type textarea "L"
type textarea "*"
type textarea "Loa"
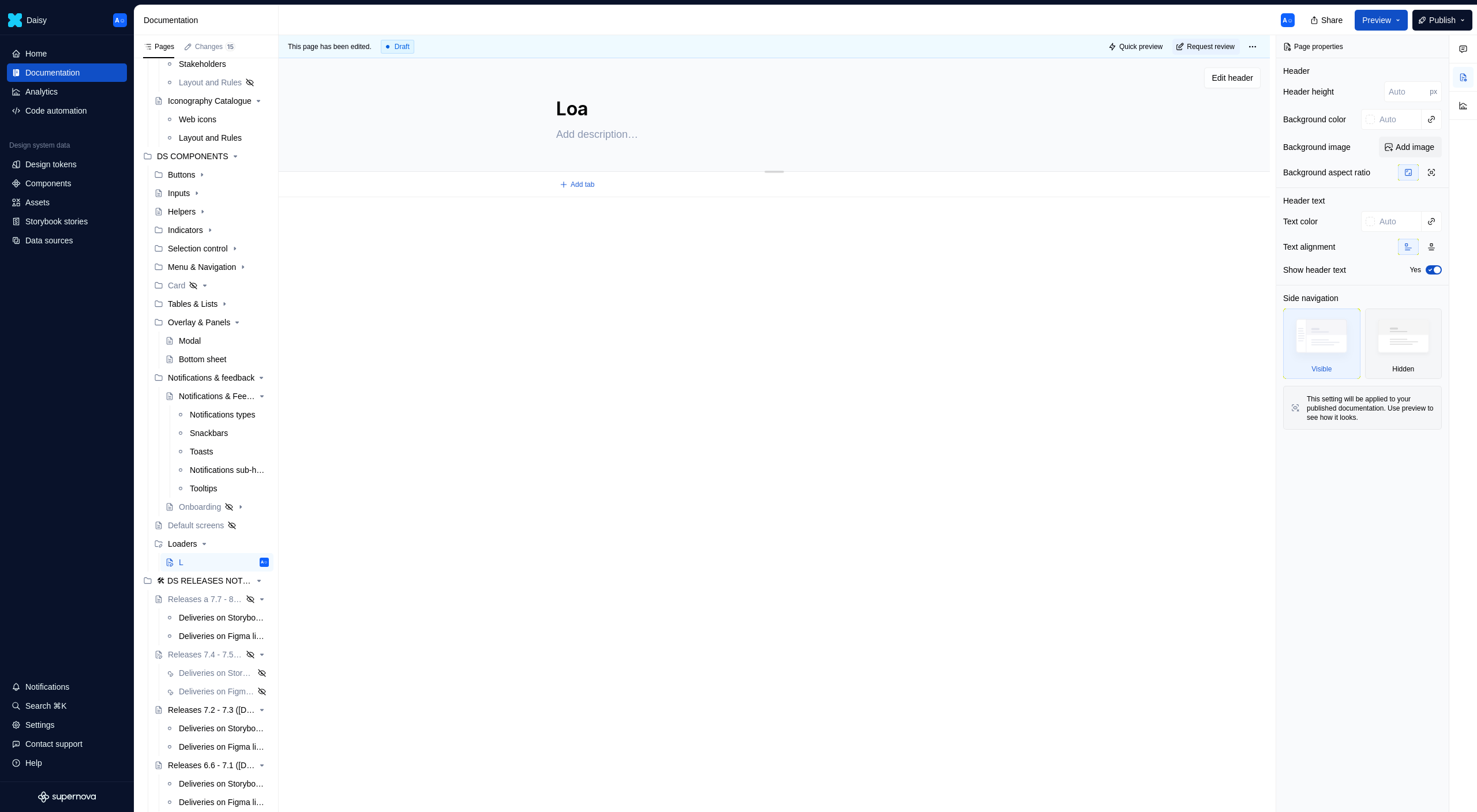
type textarea "*"
type textarea "Load"
type textarea "*"
type textarea "Loade"
type textarea "*"
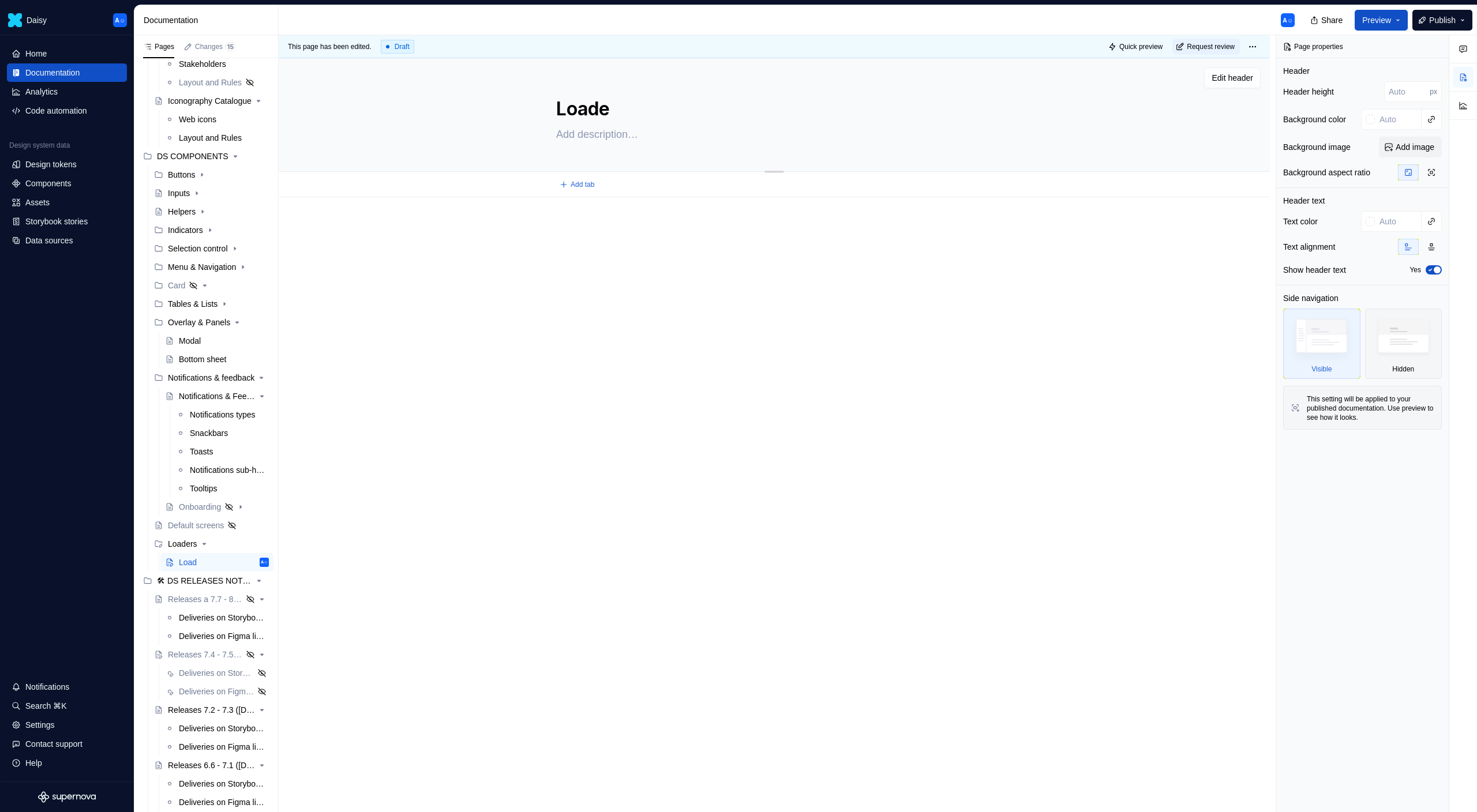
type textarea "Loader"
type textarea "*"
type textarea "Loader"
click at [690, 393] on div at bounding box center [774, 361] width 991 height 329
click at [225, 379] on icon "Page tree" at bounding box center [229, 377] width 9 height 9
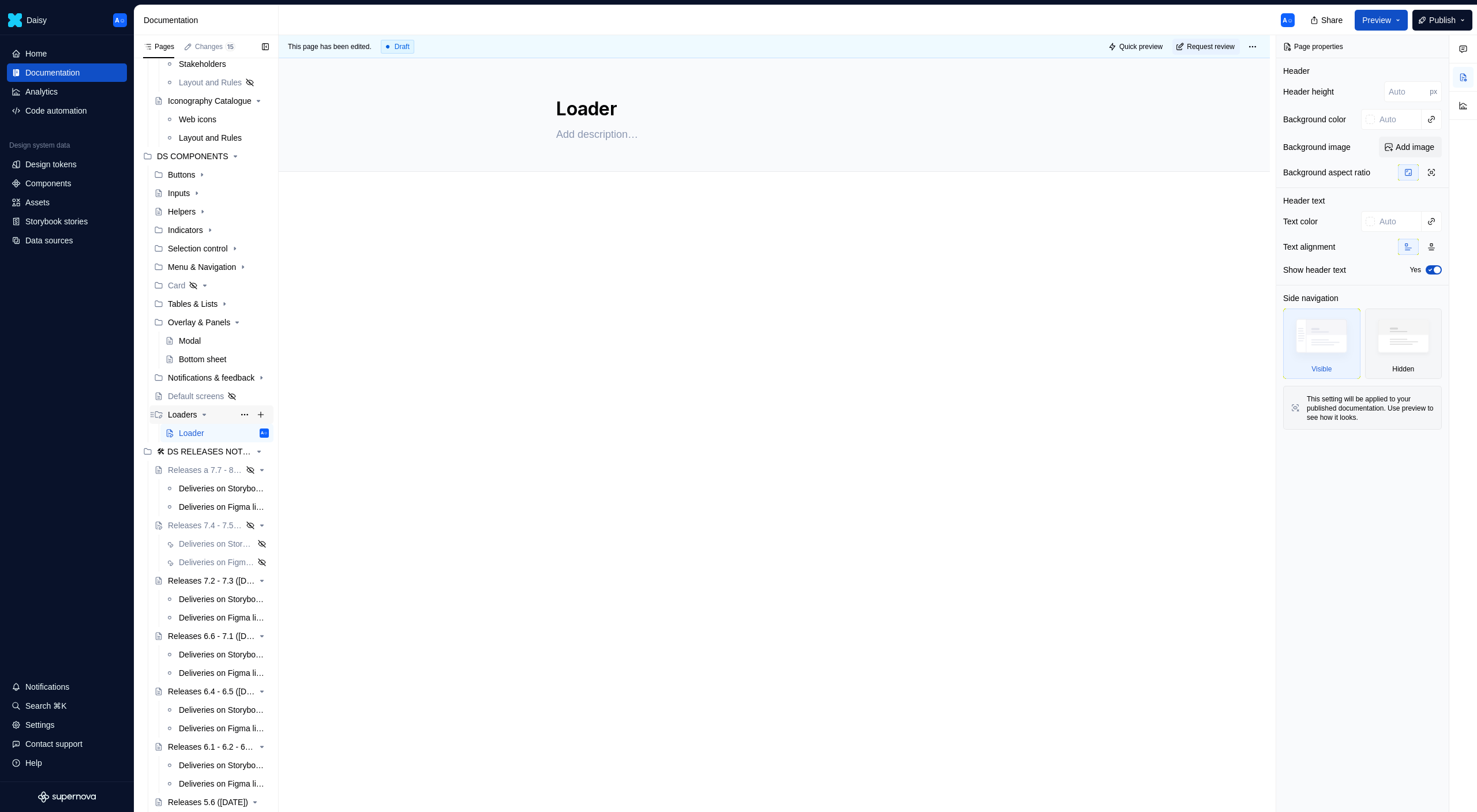
click at [204, 414] on icon "Page tree" at bounding box center [204, 415] width 9 height 9
click at [696, 367] on div at bounding box center [774, 361] width 991 height 329
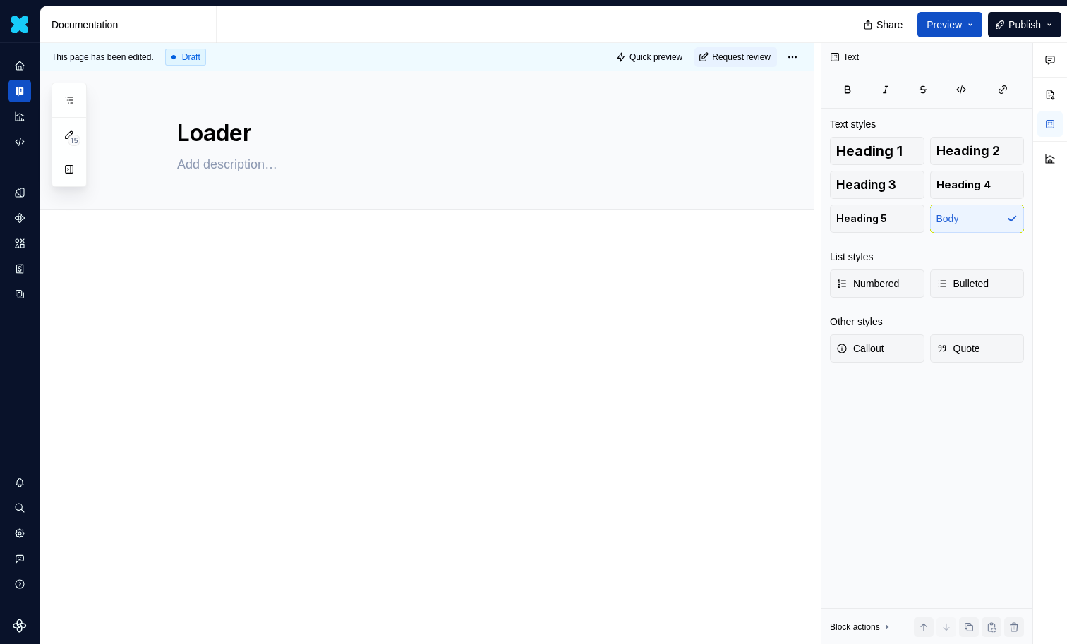
type textarea "*"
